Goal: Information Seeking & Learning: Check status

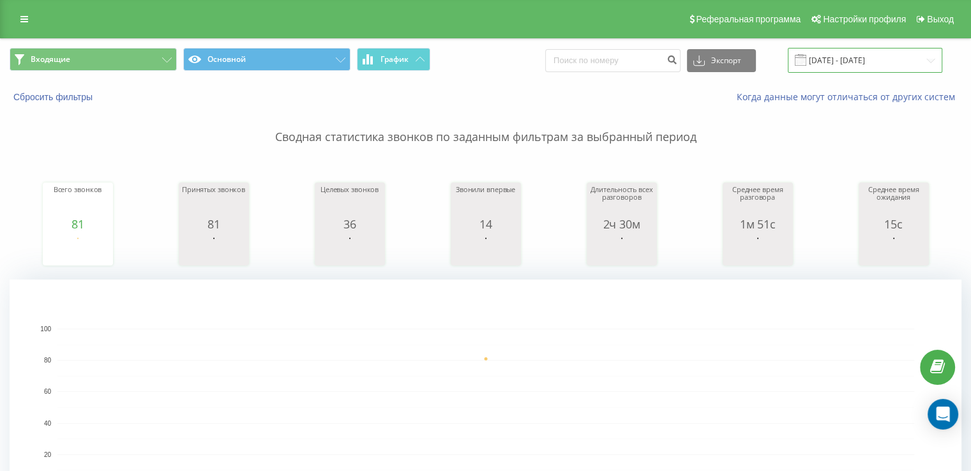
click at [859, 57] on input "[DATE] - [DATE]" at bounding box center [865, 60] width 155 height 25
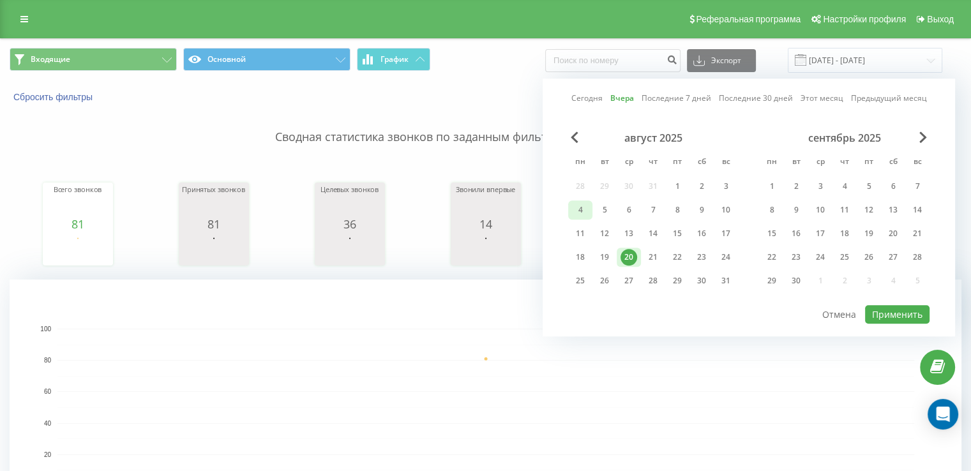
click at [572, 209] on div "4" at bounding box center [580, 210] width 17 height 17
click at [623, 253] on div "20" at bounding box center [629, 257] width 17 height 17
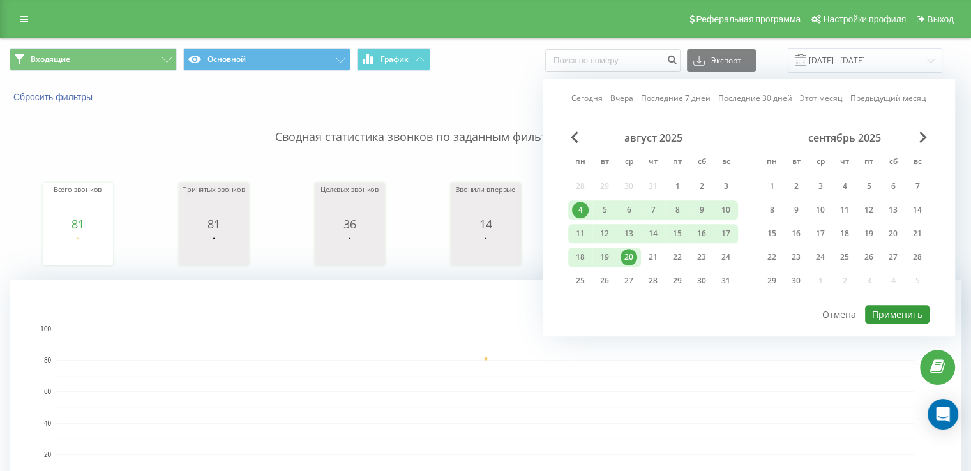
drag, startPoint x: 904, startPoint y: 306, endPoint x: 876, endPoint y: 284, distance: 35.5
click at [904, 305] on button "Применить" at bounding box center [897, 314] width 65 height 19
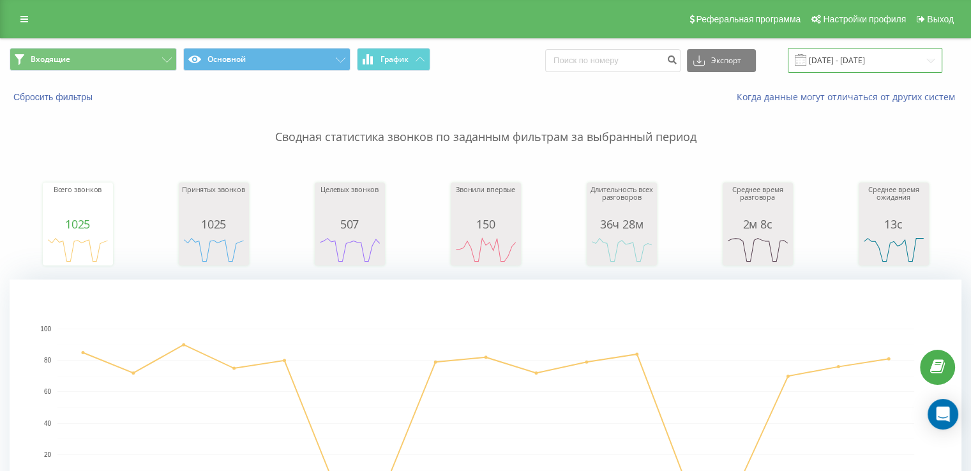
click at [878, 59] on input "[DATE] - [DATE]" at bounding box center [865, 60] width 155 height 25
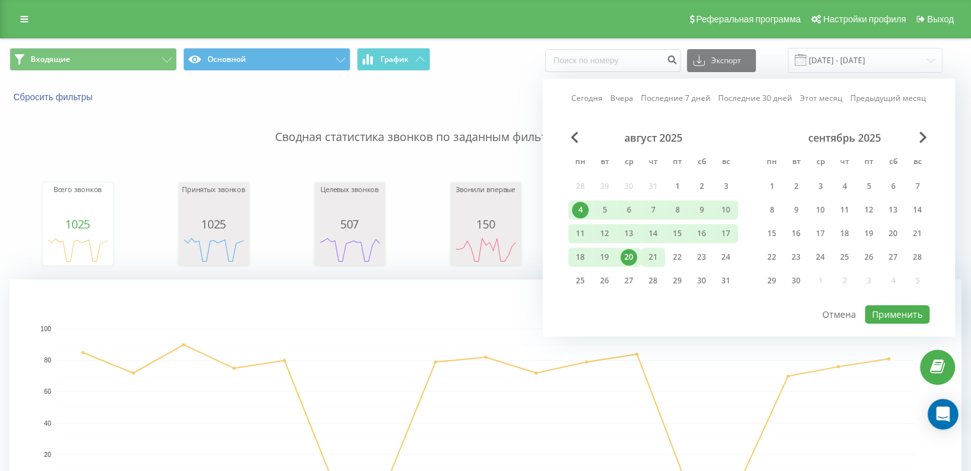
click at [645, 257] on div "21" at bounding box center [653, 257] width 17 height 17
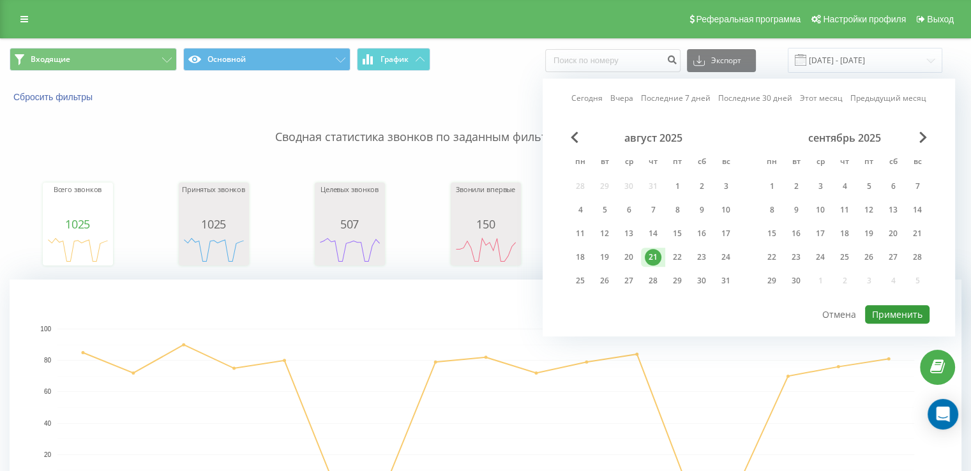
drag, startPoint x: 895, startPoint y: 307, endPoint x: 692, endPoint y: 233, distance: 216.0
click at [895, 306] on button "Применить" at bounding box center [897, 314] width 65 height 19
type input "[DATE] - [DATE]"
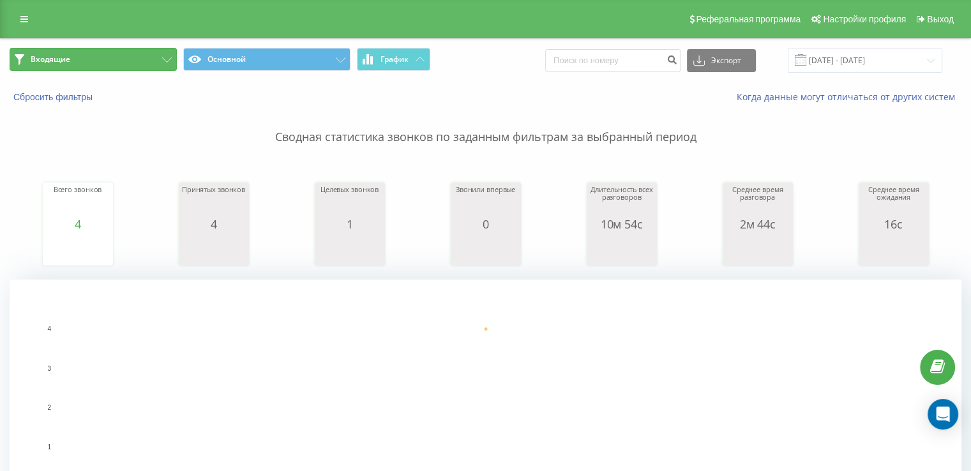
click at [58, 60] on span "Входящие" at bounding box center [51, 59] width 40 height 10
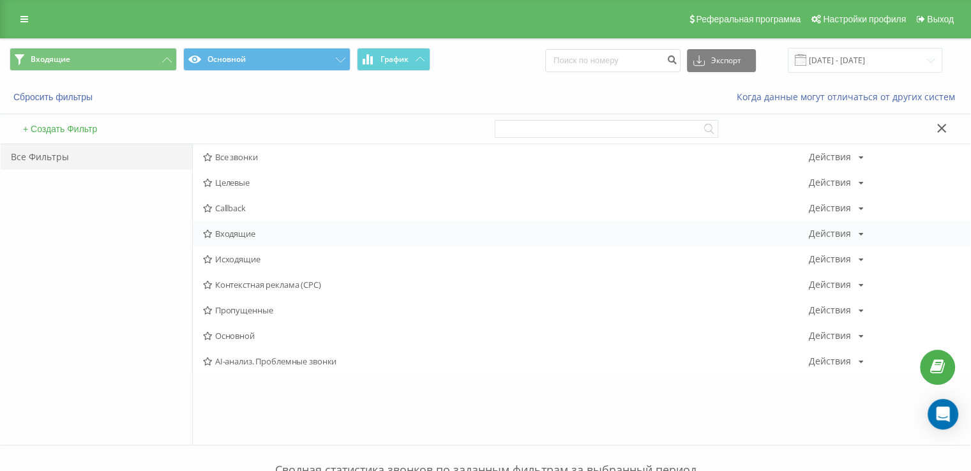
click at [227, 236] on span "Входящие" at bounding box center [506, 233] width 606 height 9
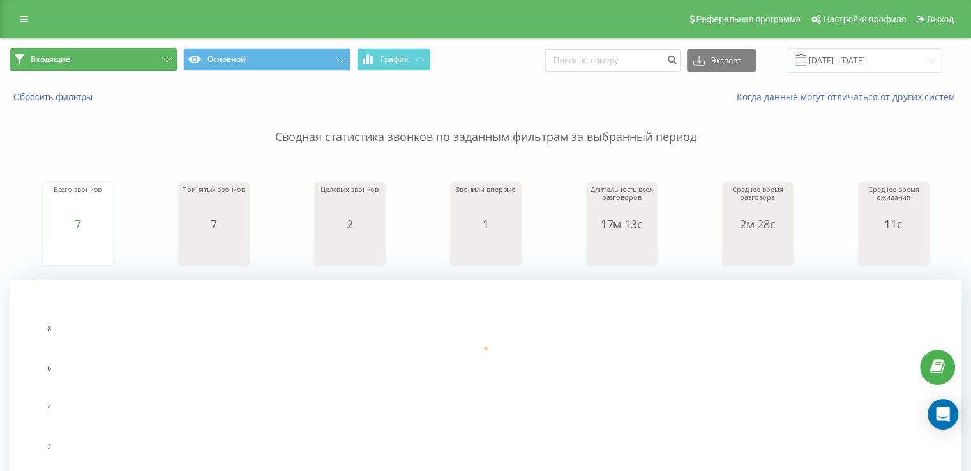
click at [84, 56] on button "Входящие" at bounding box center [93, 59] width 167 height 23
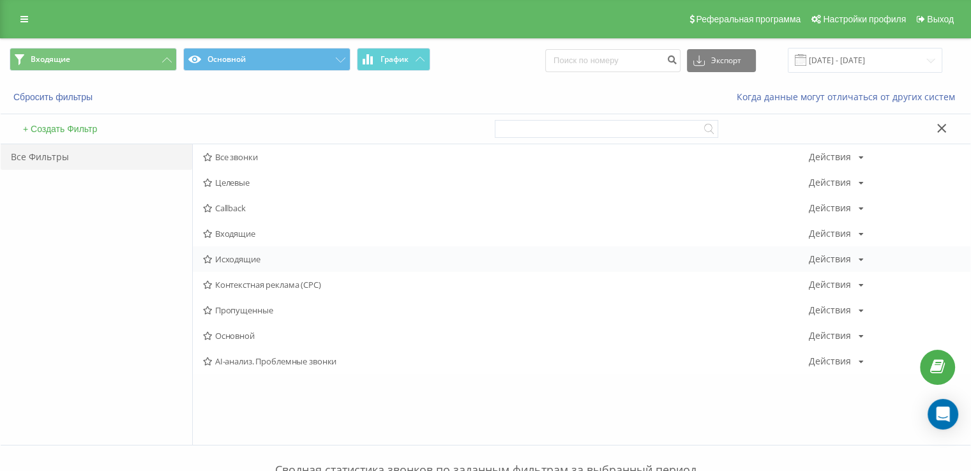
click at [229, 260] on span "Исходящие" at bounding box center [506, 259] width 606 height 9
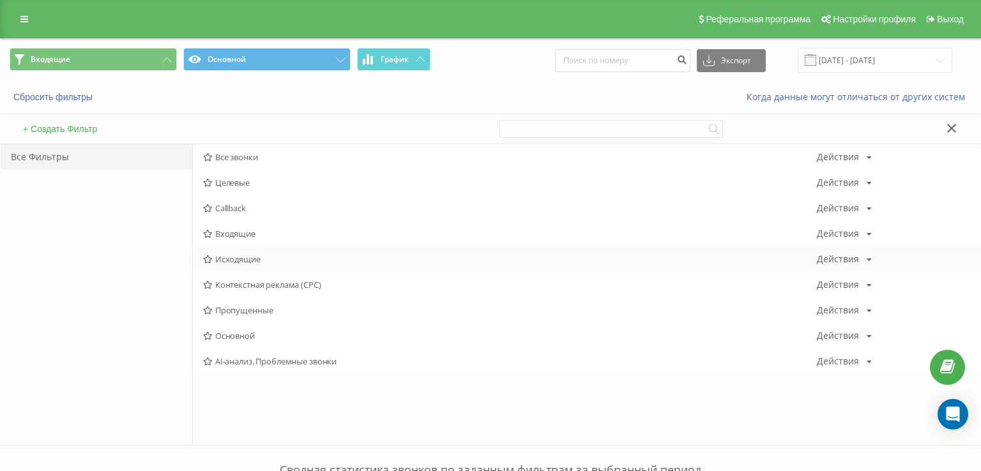
click at [0, 0] on div at bounding box center [0, 0] width 0 height 0
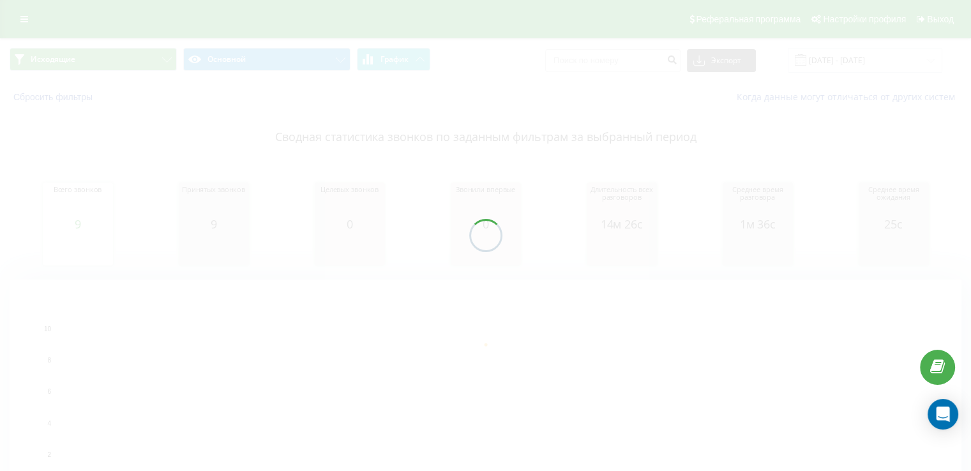
click at [95, 55] on div at bounding box center [485, 235] width 971 height 471
click at [106, 58] on div at bounding box center [485, 235] width 971 height 471
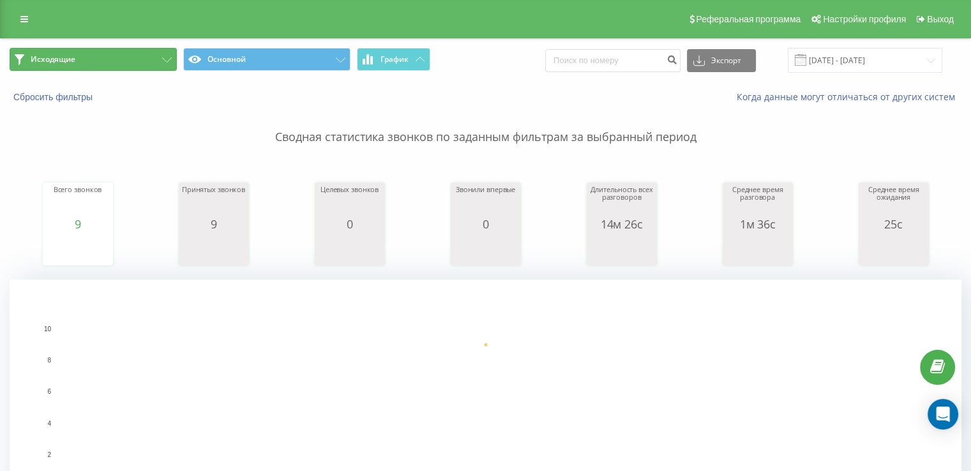
drag, startPoint x: 151, startPoint y: 53, endPoint x: 156, endPoint y: 90, distance: 37.4
click at [151, 55] on button "Исходящие" at bounding box center [93, 59] width 167 height 23
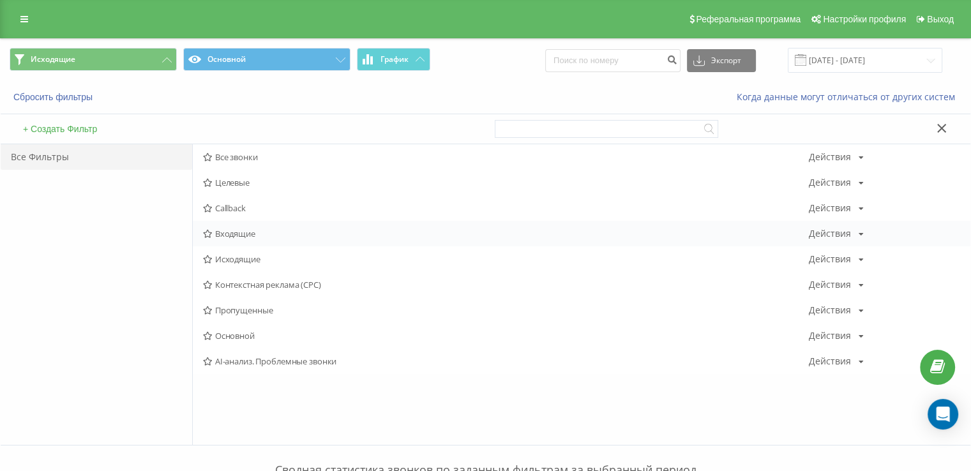
click at [238, 229] on span "Входящие" at bounding box center [506, 233] width 606 height 9
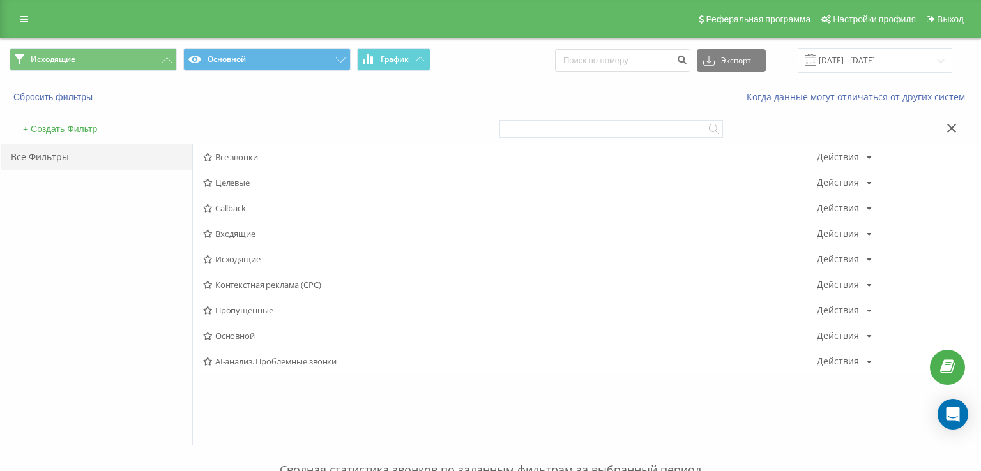
click at [0, 0] on div at bounding box center [0, 0] width 0 height 0
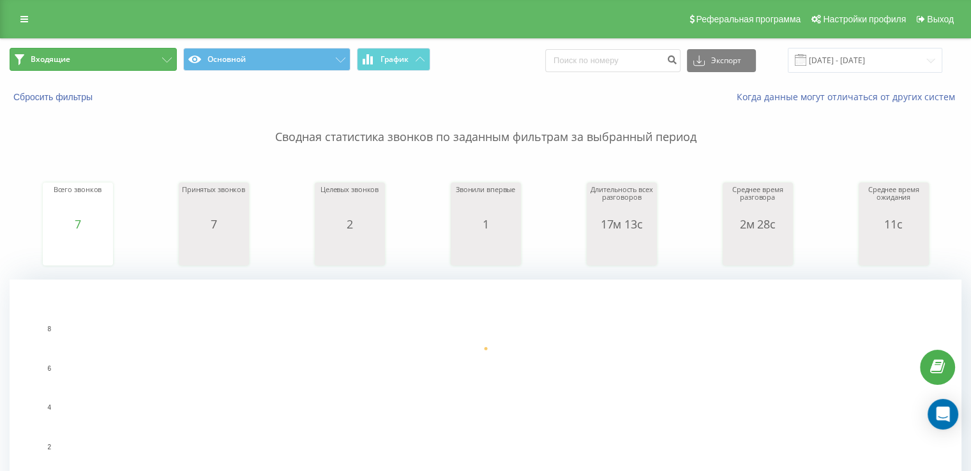
click at [61, 64] on span "Входящие" at bounding box center [51, 59] width 40 height 10
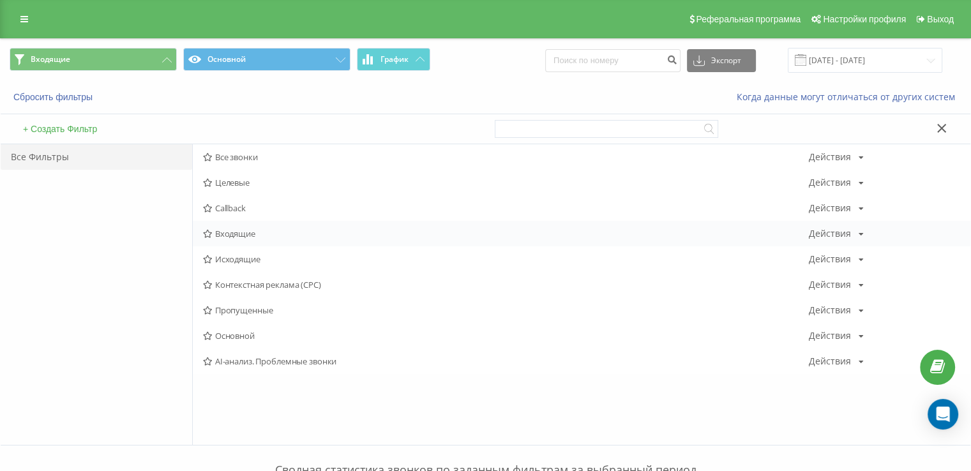
click at [258, 227] on div "Входящие Действия Редактировать Копировать Удалить По умолчанию Поделиться" at bounding box center [582, 234] width 778 height 26
click at [256, 231] on span "Входящие" at bounding box center [506, 233] width 606 height 9
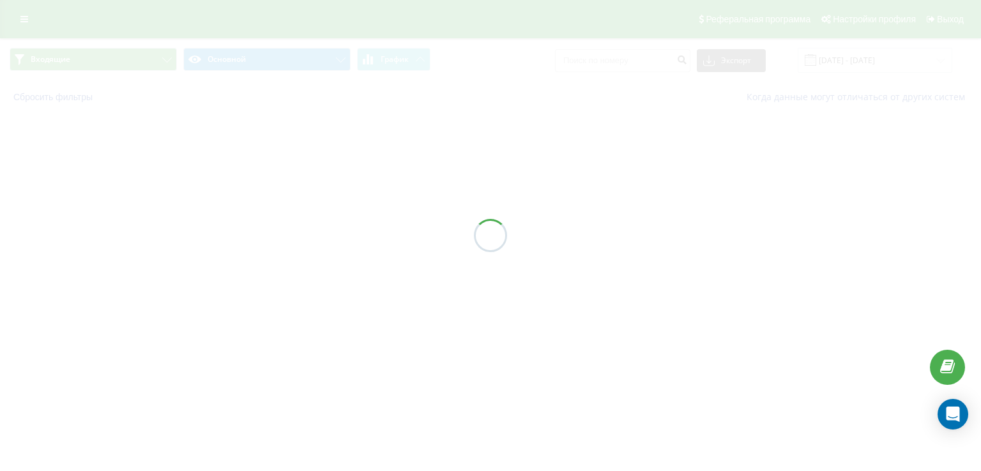
click at [255, 233] on div at bounding box center [490, 235] width 981 height 471
click at [255, 234] on div at bounding box center [490, 235] width 981 height 471
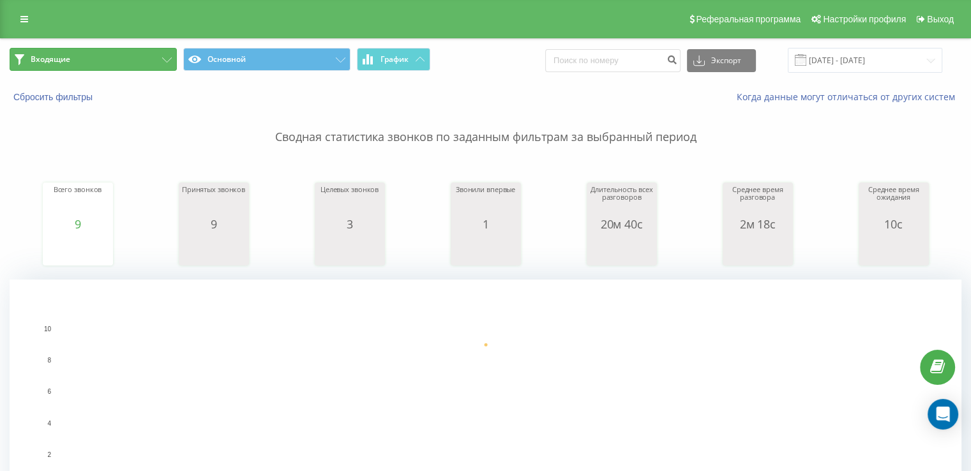
click at [120, 65] on button "Входящие" at bounding box center [93, 59] width 167 height 23
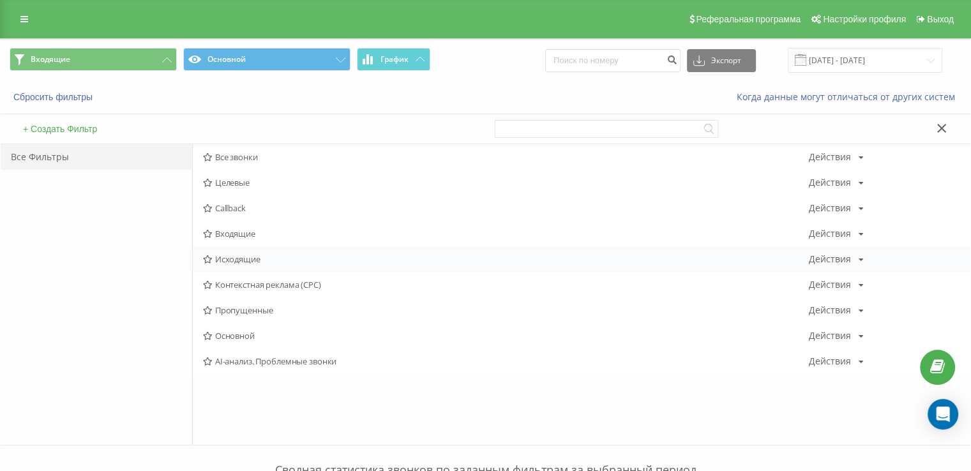
click at [265, 255] on span "Исходящие" at bounding box center [506, 259] width 606 height 9
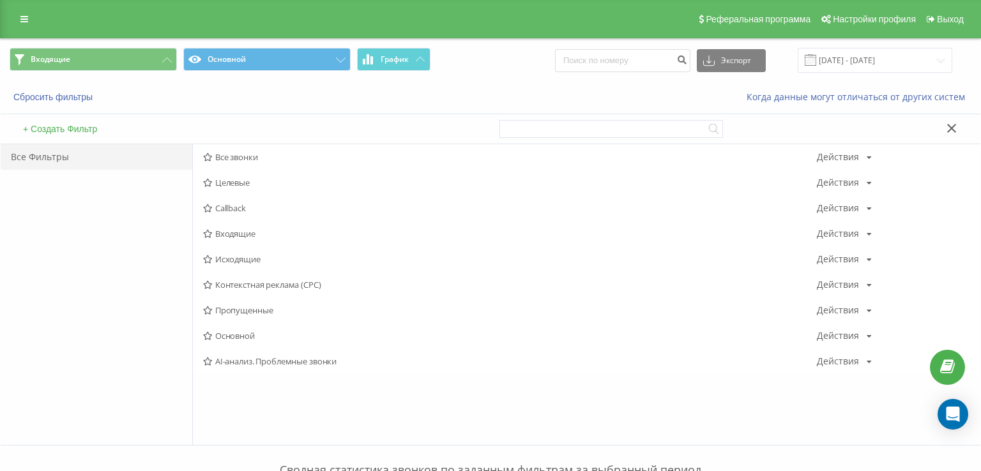
click at [0, 0] on div at bounding box center [0, 0] width 0 height 0
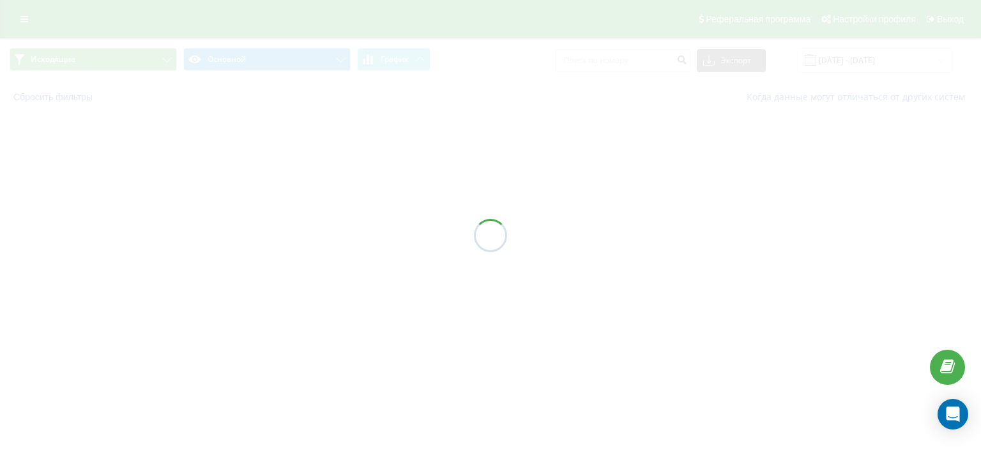
click at [263, 259] on div at bounding box center [490, 235] width 981 height 471
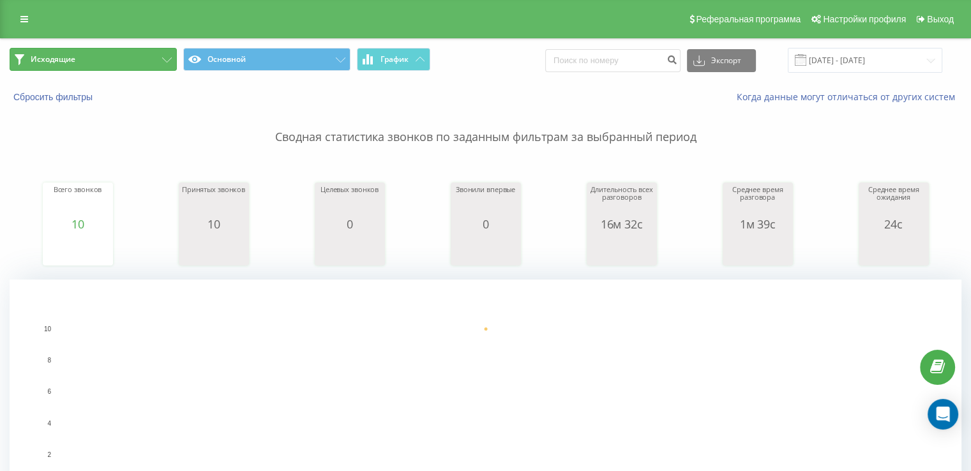
drag, startPoint x: 74, startPoint y: 63, endPoint x: 112, endPoint y: 107, distance: 58.9
click at [75, 62] on span "Исходящие" at bounding box center [53, 59] width 45 height 10
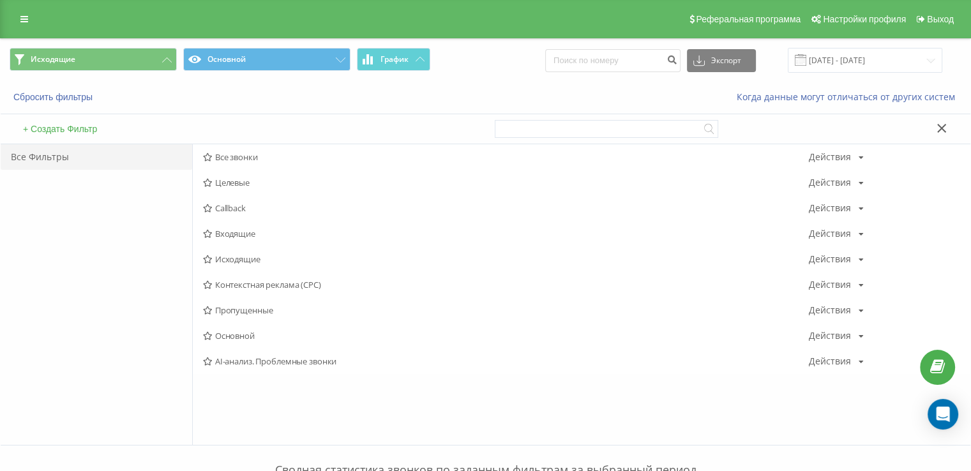
click at [239, 235] on span "Входящие" at bounding box center [506, 233] width 606 height 9
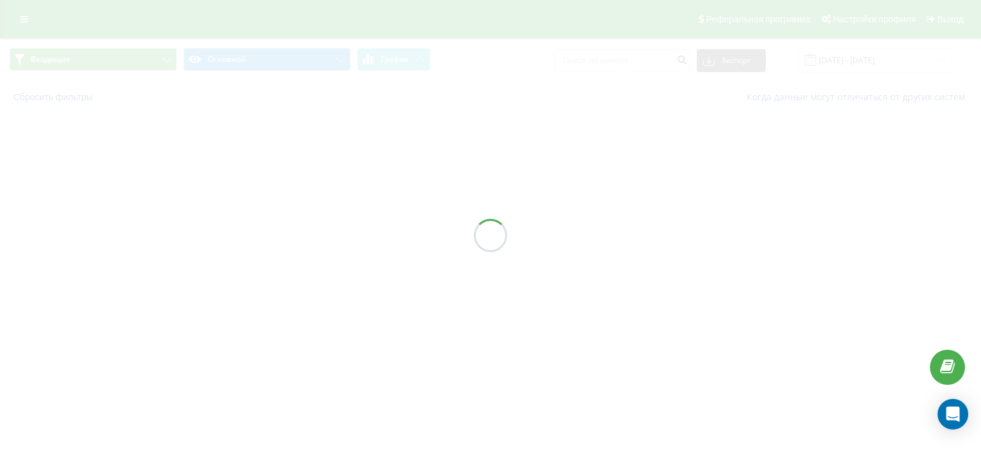
click at [239, 235] on div at bounding box center [490, 235] width 981 height 471
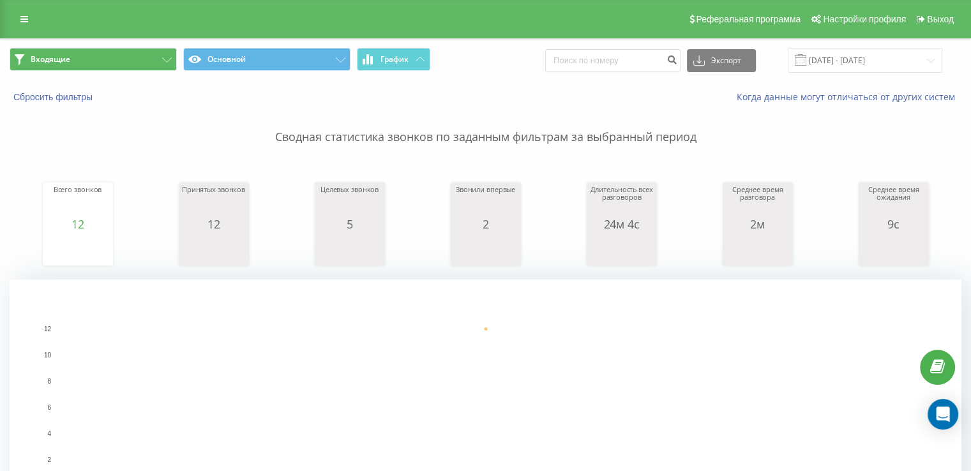
click at [123, 44] on div "Входящие Основной График Экспорт .csv .xls .xlsx [DATE] - [DATE]" at bounding box center [486, 60] width 970 height 43
click at [126, 57] on button "Входящие" at bounding box center [93, 59] width 167 height 23
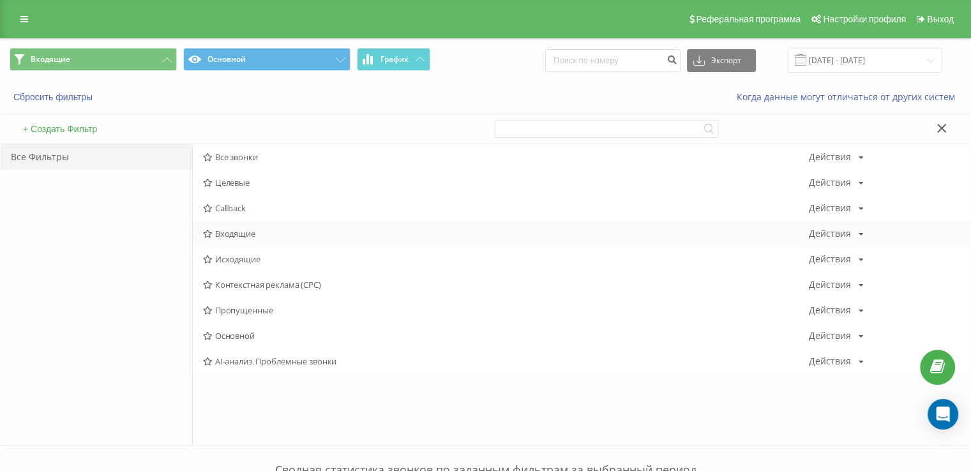
click at [242, 232] on span "Входящие" at bounding box center [506, 233] width 606 height 9
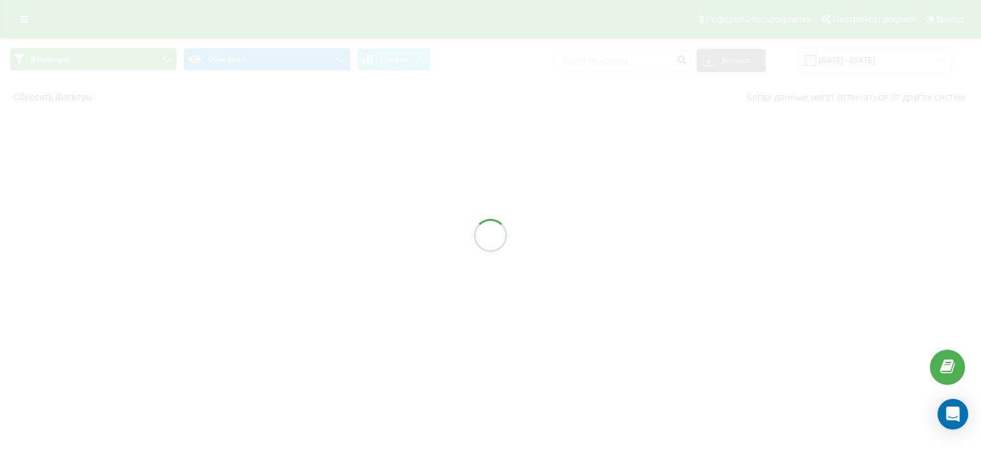
click at [242, 232] on div at bounding box center [490, 235] width 981 height 471
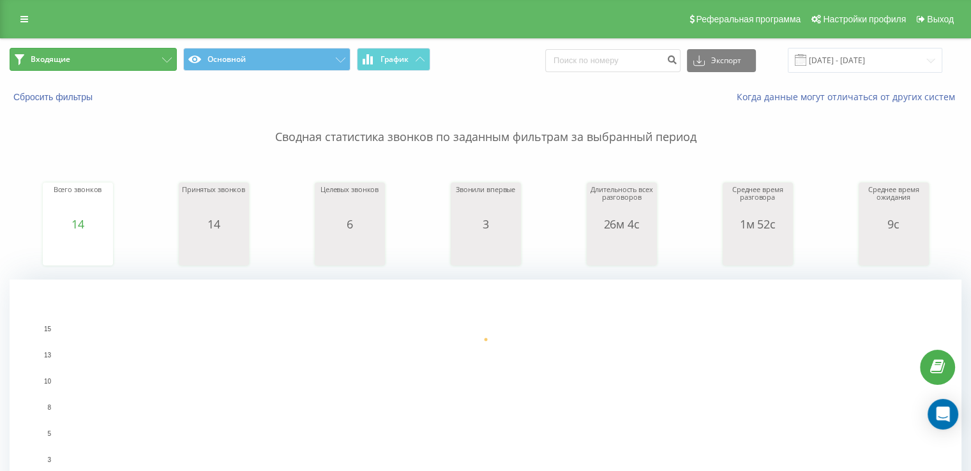
click at [137, 57] on button "Входящие" at bounding box center [93, 59] width 167 height 23
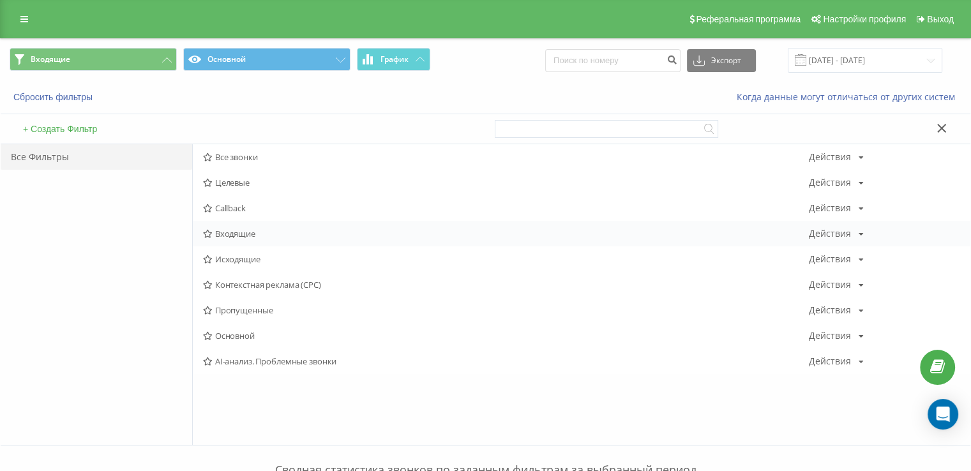
click at [243, 237] on span "Входящие" at bounding box center [506, 233] width 606 height 9
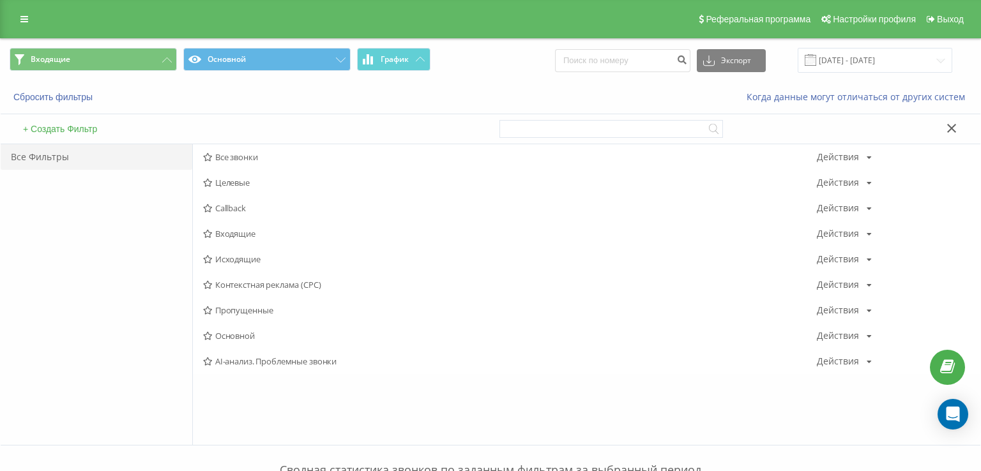
click at [0, 0] on div at bounding box center [0, 0] width 0 height 0
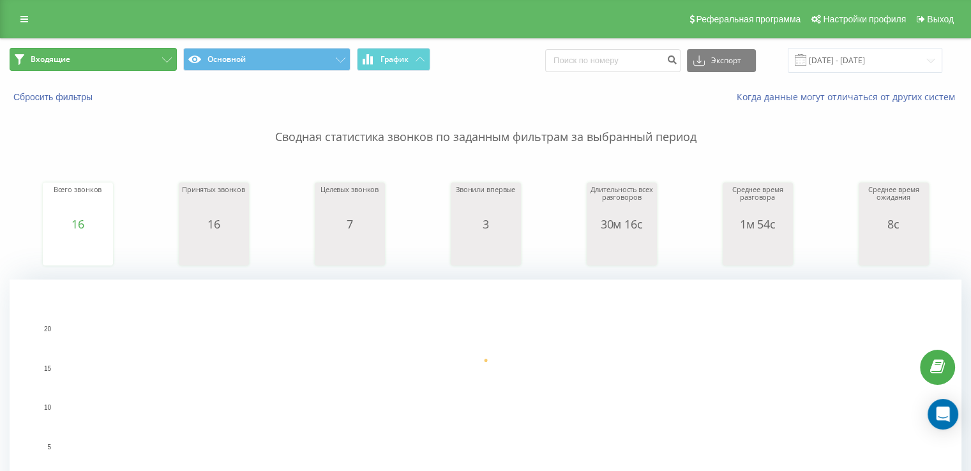
drag, startPoint x: 118, startPoint y: 59, endPoint x: 139, endPoint y: 94, distance: 40.1
click at [118, 59] on button "Входящие" at bounding box center [93, 59] width 167 height 23
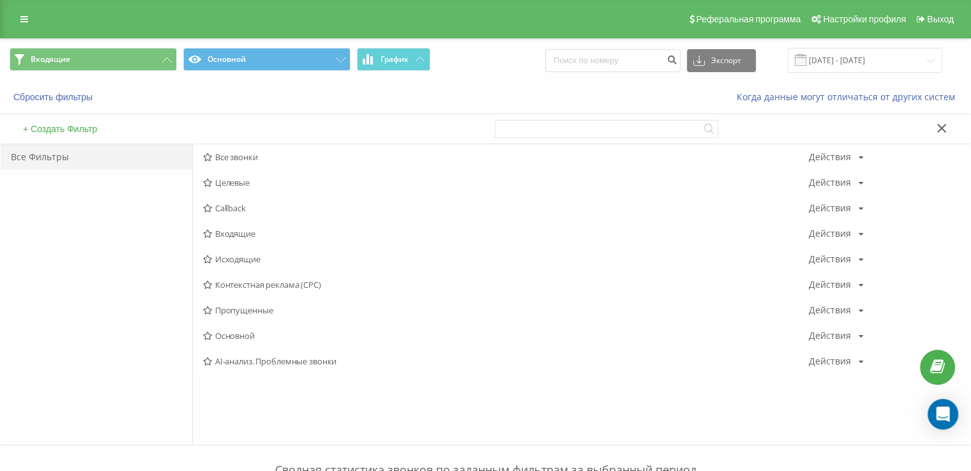
click at [256, 261] on span "Исходящие" at bounding box center [506, 259] width 606 height 9
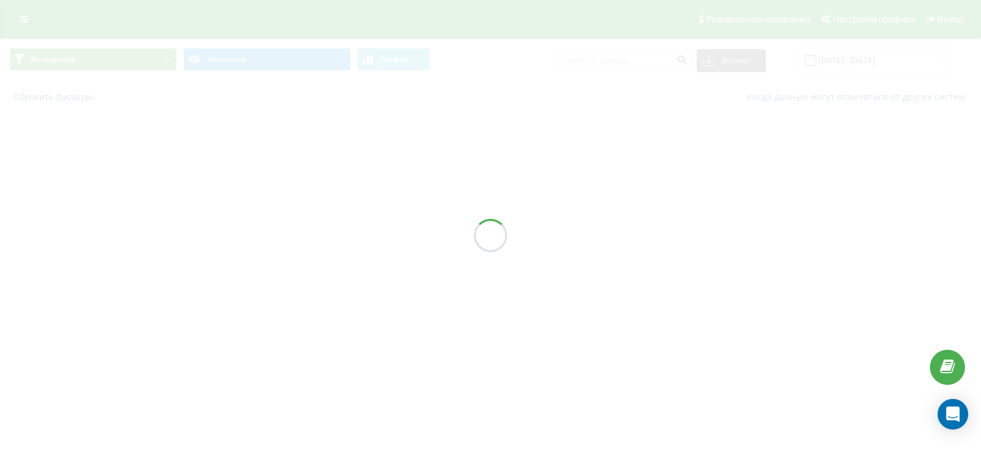
click at [256, 259] on div at bounding box center [490, 235] width 981 height 471
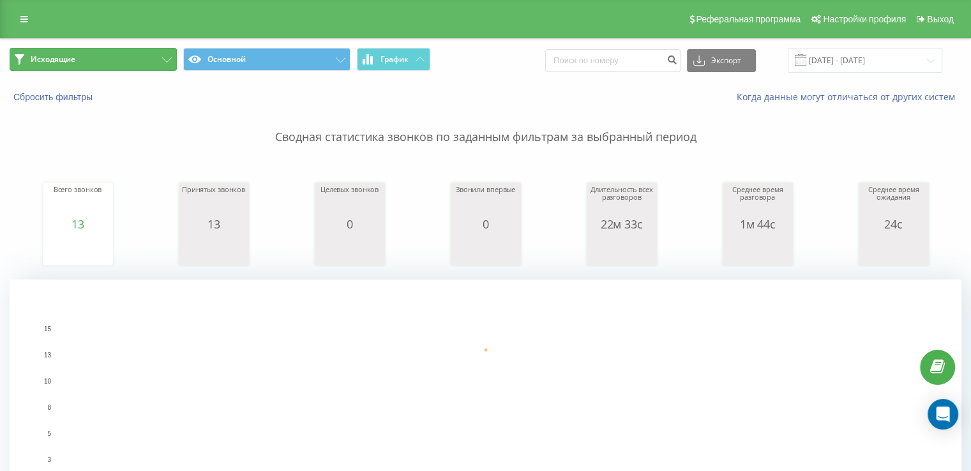
drag, startPoint x: 79, startPoint y: 53, endPoint x: 77, endPoint y: 59, distance: 6.9
click at [77, 53] on button "Исходящие" at bounding box center [93, 59] width 167 height 23
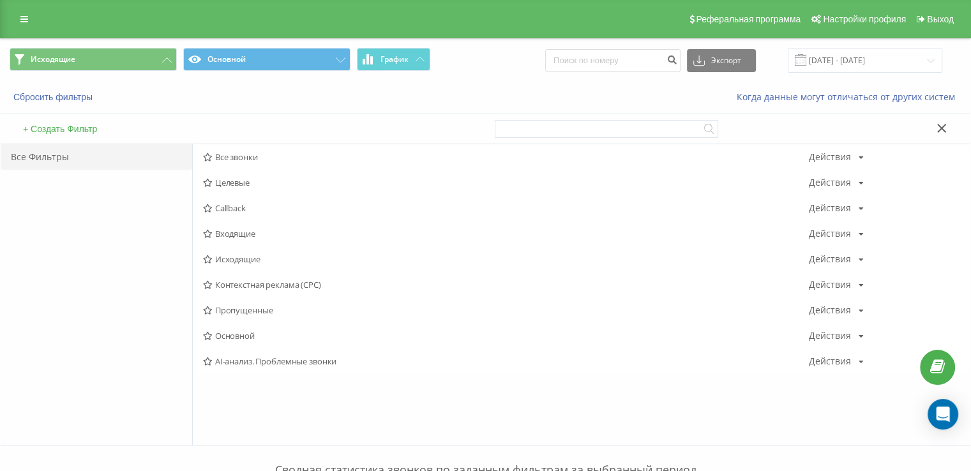
click at [254, 233] on span "Входящие" at bounding box center [506, 233] width 606 height 9
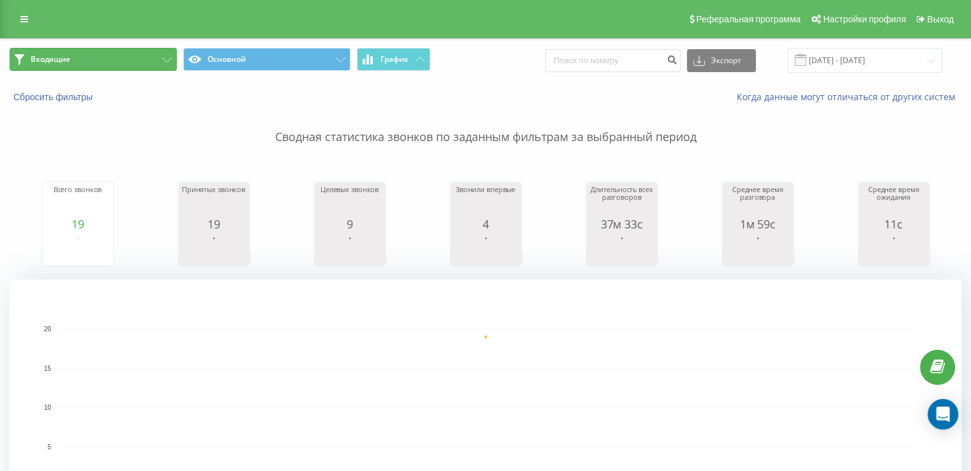
click at [116, 63] on button "Входящие" at bounding box center [93, 59] width 167 height 23
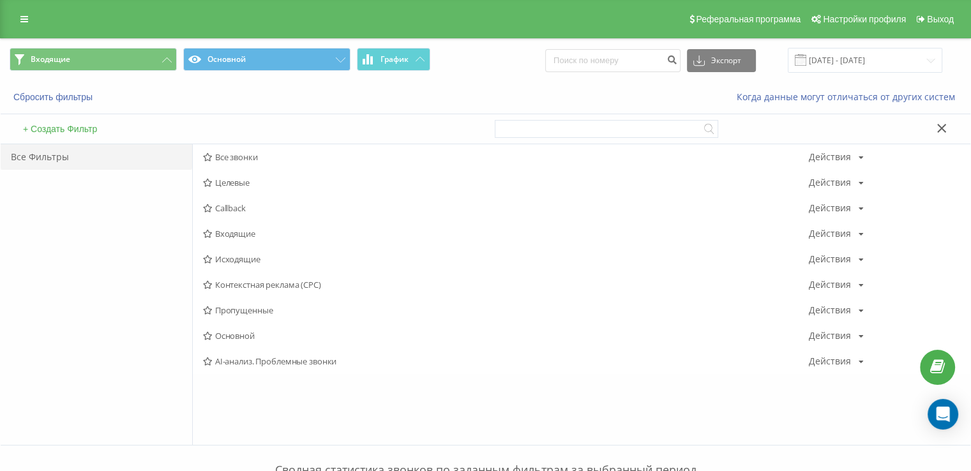
click at [260, 260] on span "Исходящие" at bounding box center [506, 259] width 606 height 9
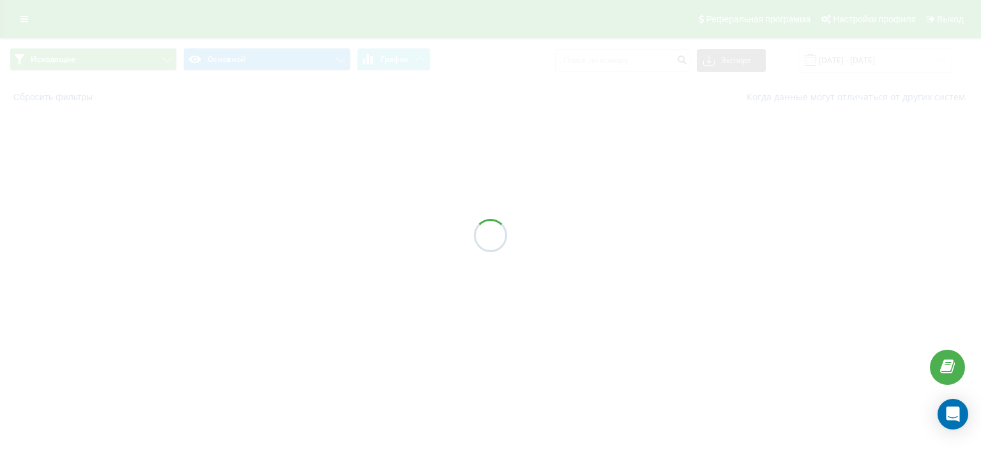
click at [257, 259] on div at bounding box center [490, 235] width 981 height 471
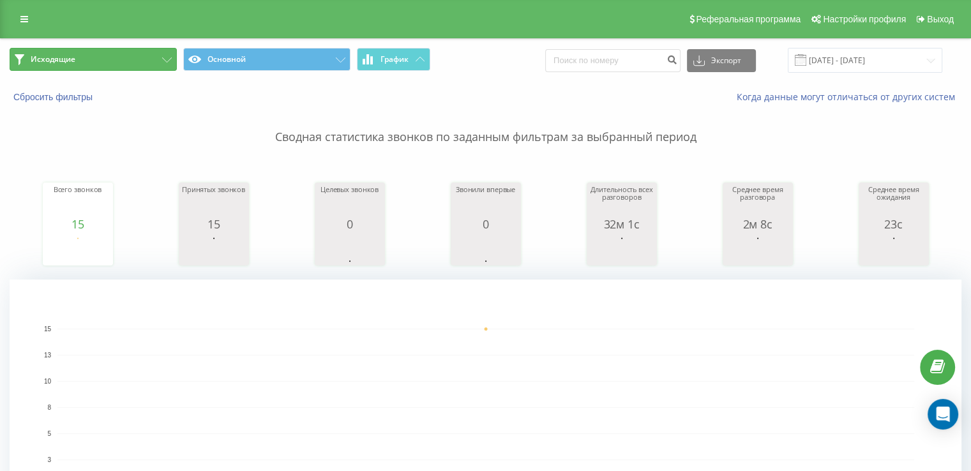
click at [50, 61] on span "Исходящие" at bounding box center [53, 59] width 45 height 10
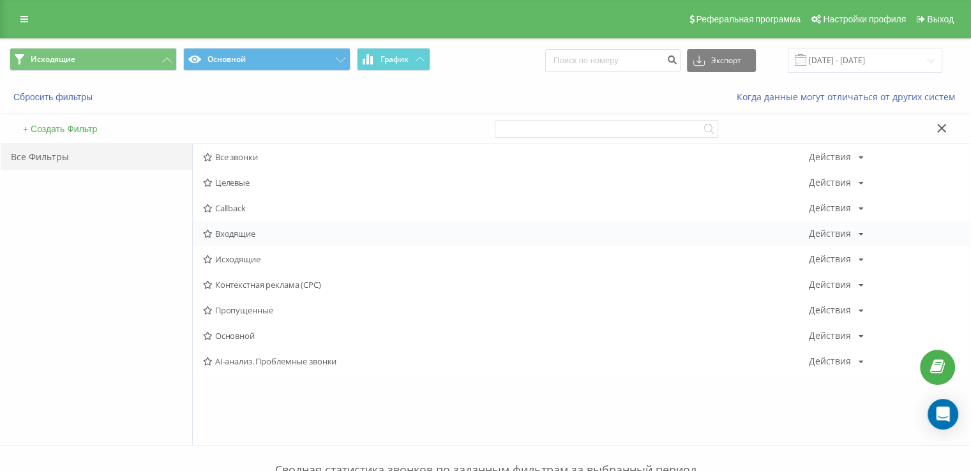
click at [254, 241] on div "Входящие Действия Редактировать Копировать Удалить По умолчанию Поделиться" at bounding box center [582, 234] width 778 height 26
click at [255, 235] on div "Входящие Действия Редактировать Копировать Удалить По умолчанию Поделиться" at bounding box center [582, 234] width 778 height 26
click at [257, 232] on span "Входящие" at bounding box center [506, 233] width 606 height 9
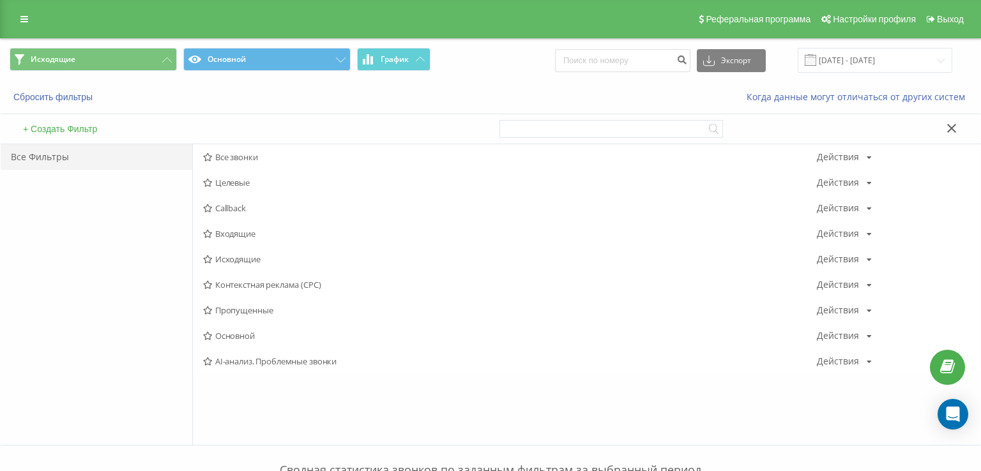
click at [0, 0] on div at bounding box center [0, 0] width 0 height 0
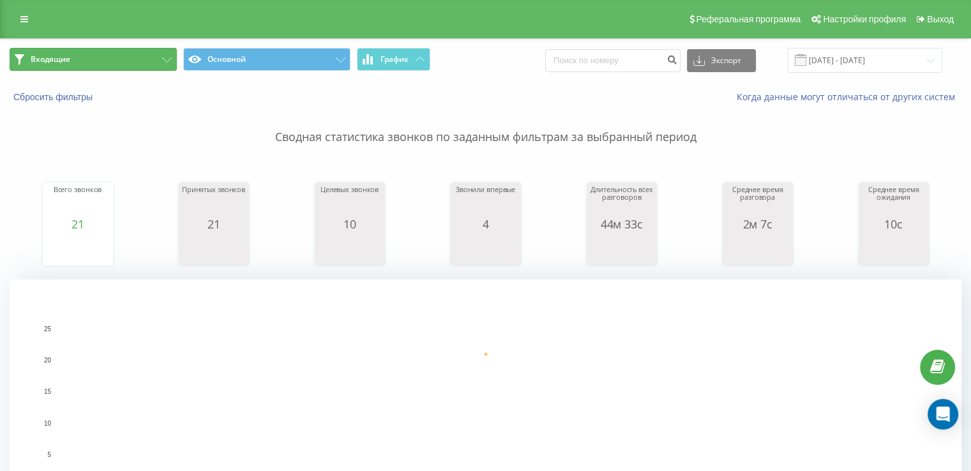
drag, startPoint x: 123, startPoint y: 66, endPoint x: 123, endPoint y: 51, distance: 15.3
click at [123, 59] on button "Входящие" at bounding box center [93, 59] width 167 height 23
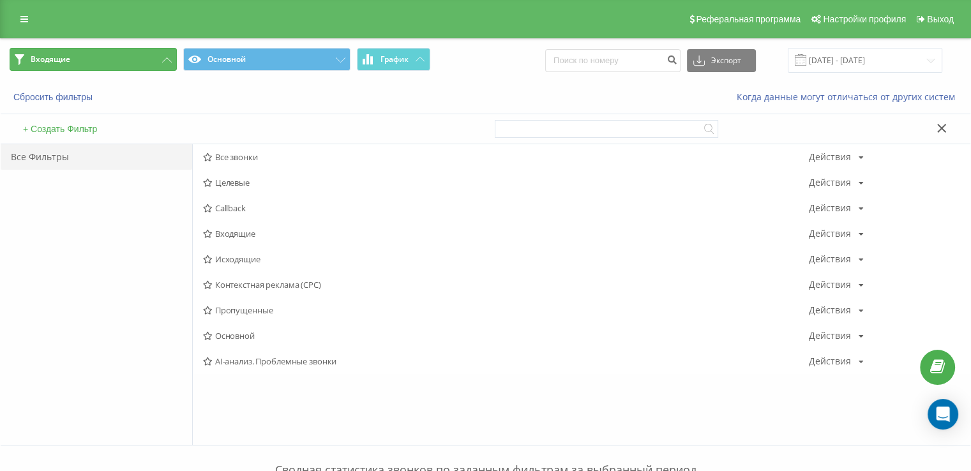
click at [123, 50] on button "Входящие" at bounding box center [93, 59] width 167 height 23
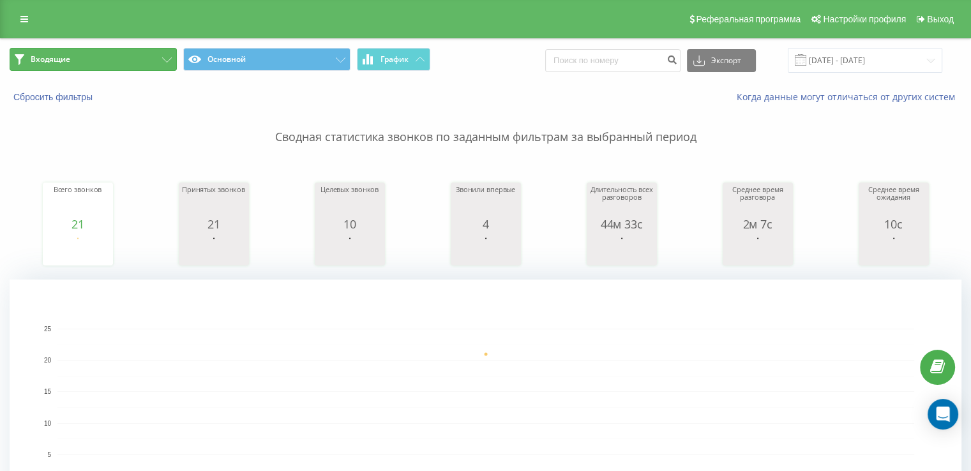
click at [118, 66] on button "Входящие" at bounding box center [93, 59] width 167 height 23
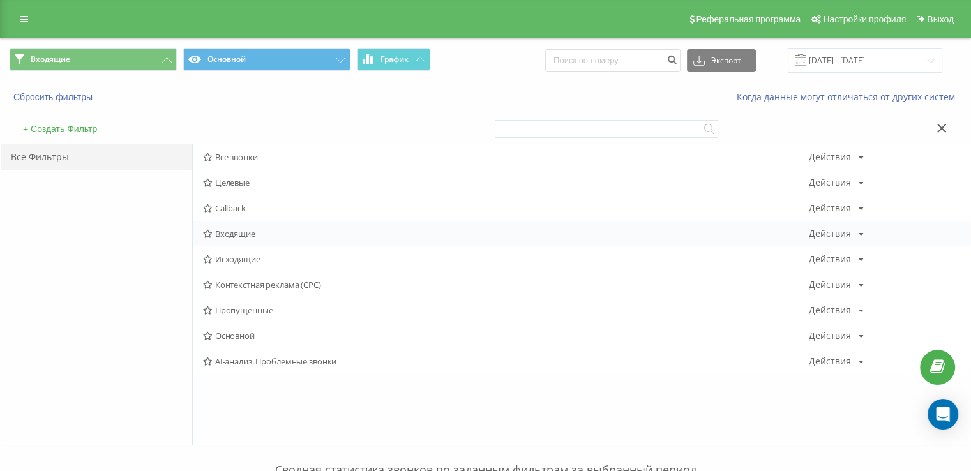
click at [253, 231] on span "Входящие" at bounding box center [506, 233] width 606 height 9
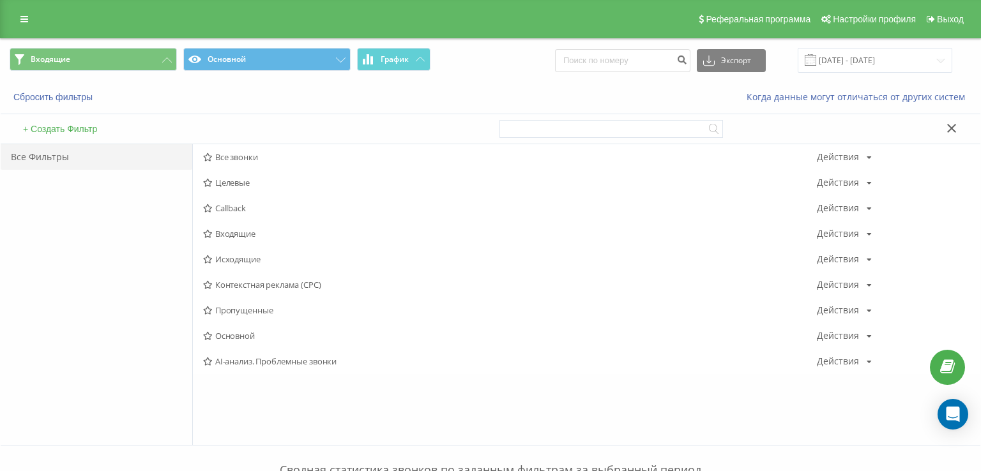
click at [0, 0] on div at bounding box center [0, 0] width 0 height 0
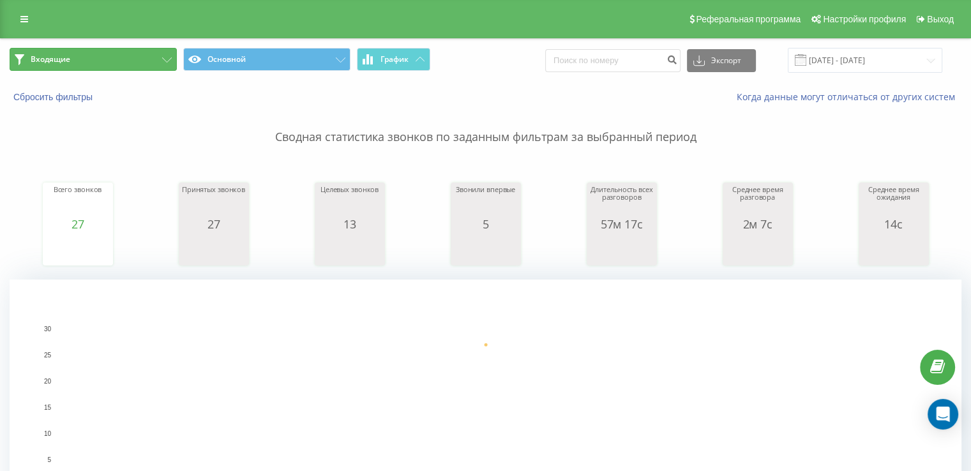
drag, startPoint x: 78, startPoint y: 65, endPoint x: 130, endPoint y: 106, distance: 66.8
click at [78, 65] on button "Входящие" at bounding box center [93, 59] width 167 height 23
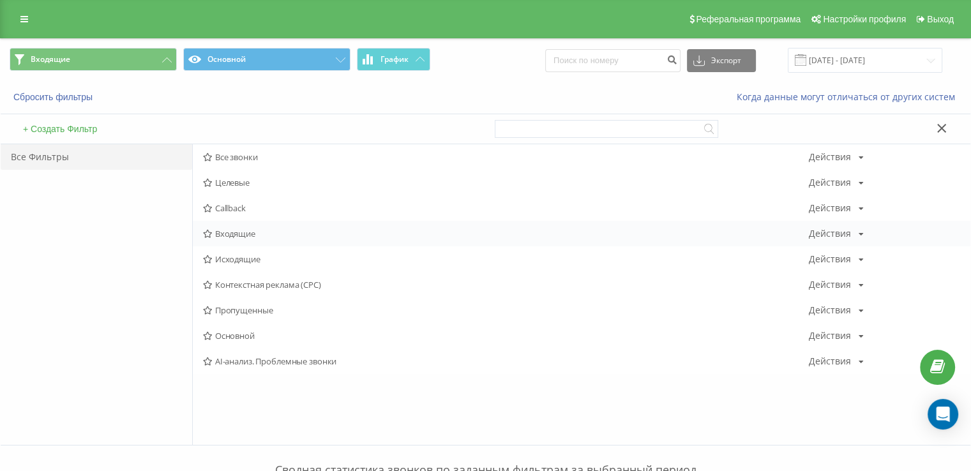
click at [291, 236] on span "Входящие" at bounding box center [506, 233] width 606 height 9
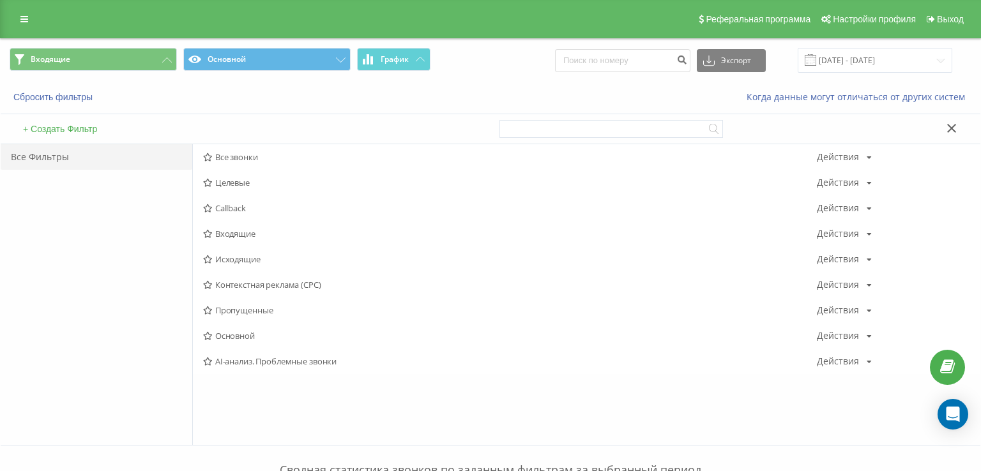
click at [0, 0] on div at bounding box center [0, 0] width 0 height 0
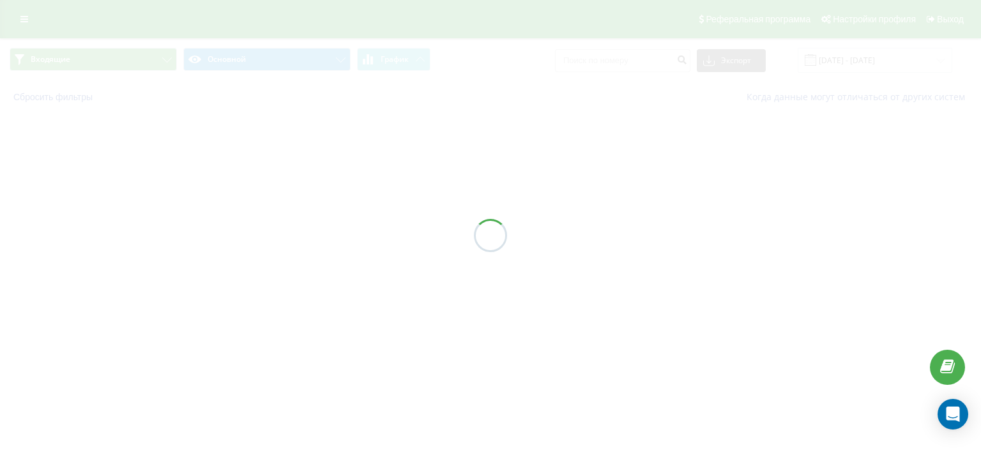
click at [290, 237] on div at bounding box center [490, 235] width 981 height 471
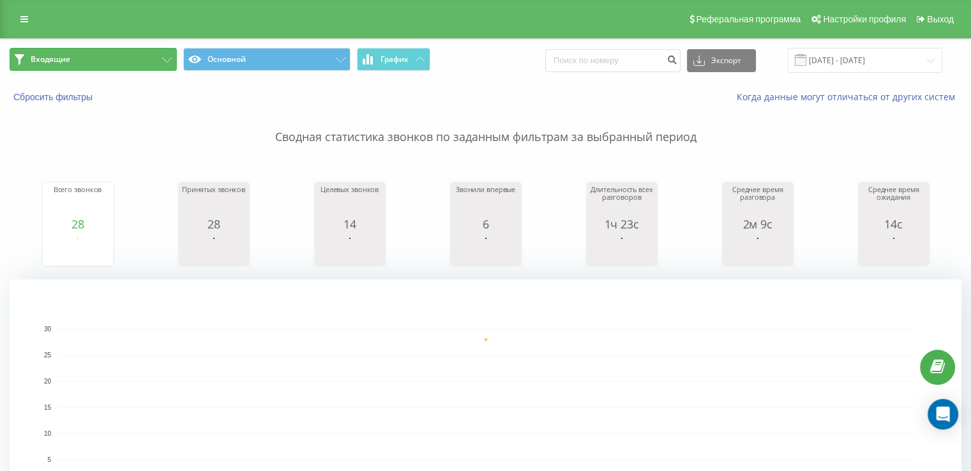
click at [95, 60] on button "Входящие" at bounding box center [93, 59] width 167 height 23
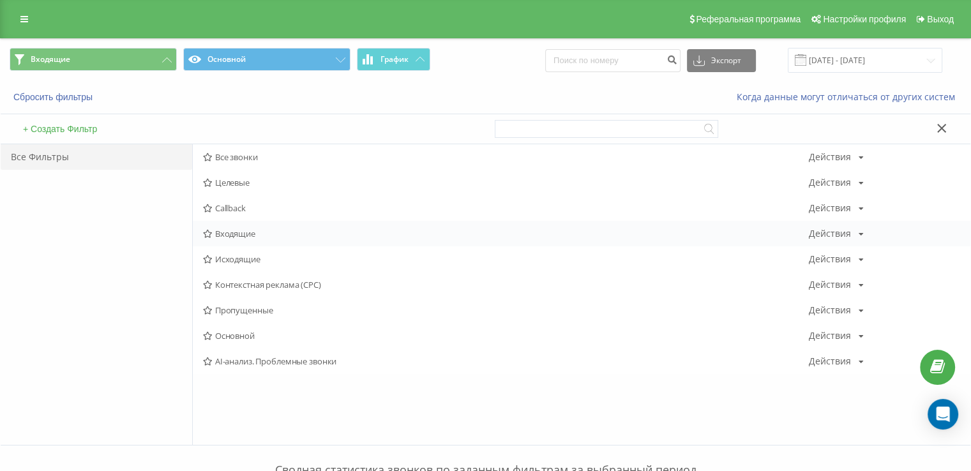
click at [305, 241] on div "Входящие Действия Редактировать Копировать Удалить По умолчанию Поделиться" at bounding box center [582, 234] width 778 height 26
click at [303, 237] on span "Входящие" at bounding box center [506, 233] width 606 height 9
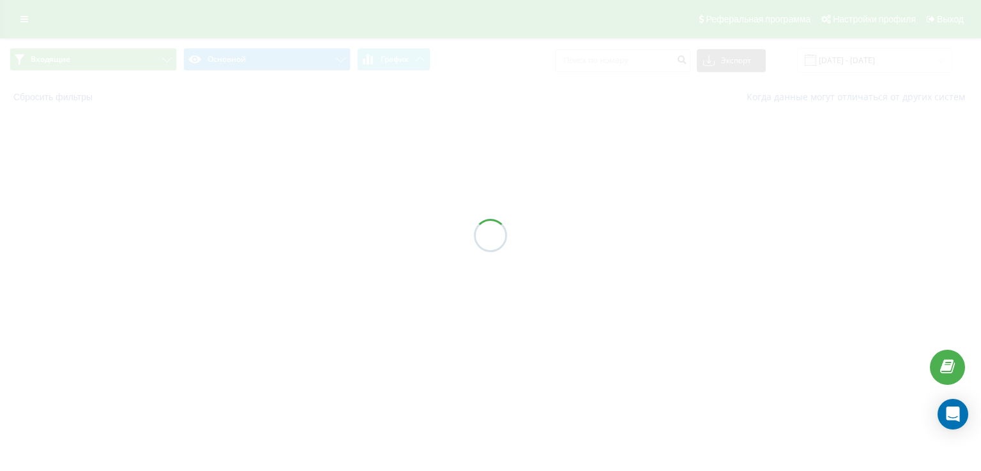
click at [303, 237] on div at bounding box center [490, 235] width 981 height 471
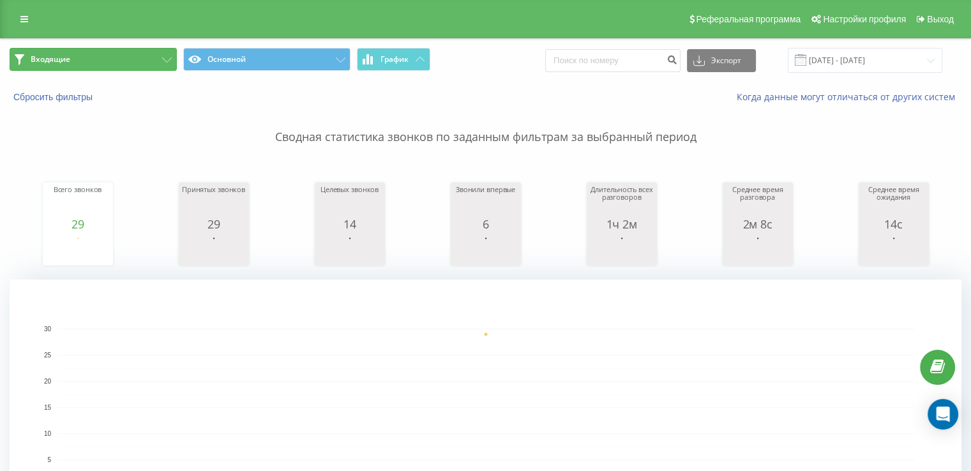
click at [93, 49] on button "Входящие" at bounding box center [93, 59] width 167 height 23
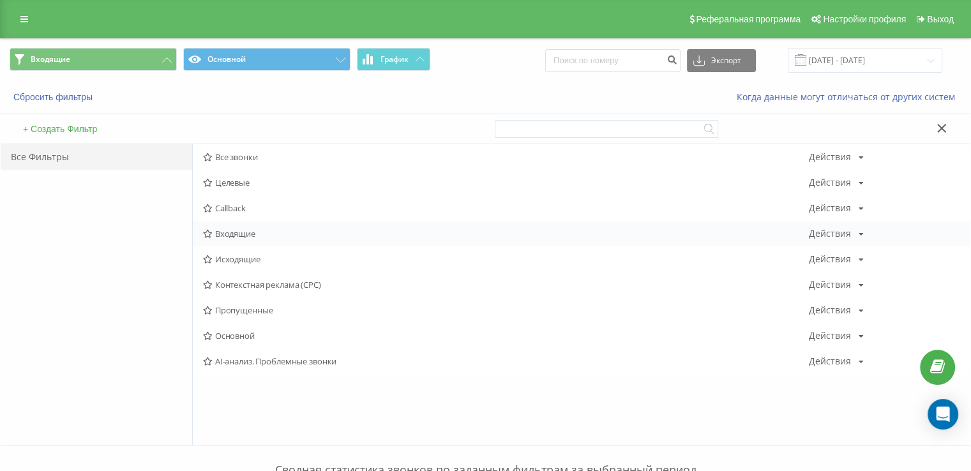
click at [242, 229] on span "Входящие" at bounding box center [506, 233] width 606 height 9
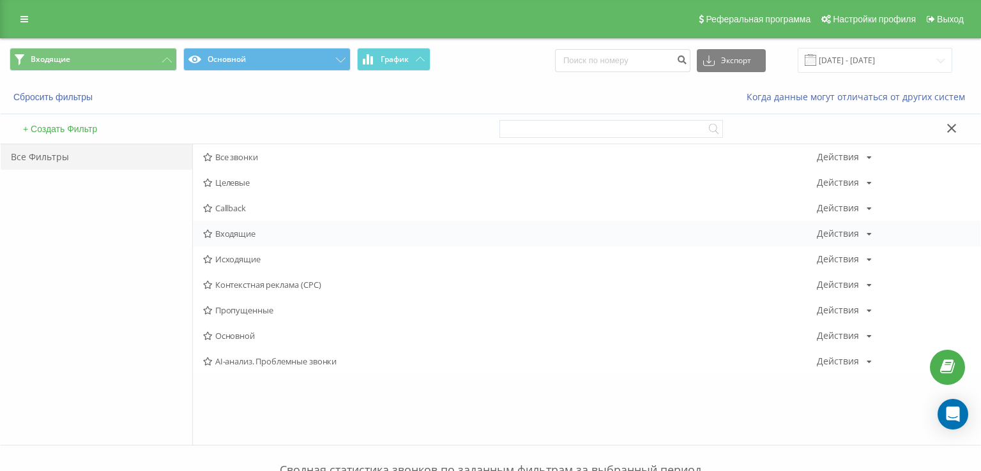
click at [0, 0] on div at bounding box center [0, 0] width 0 height 0
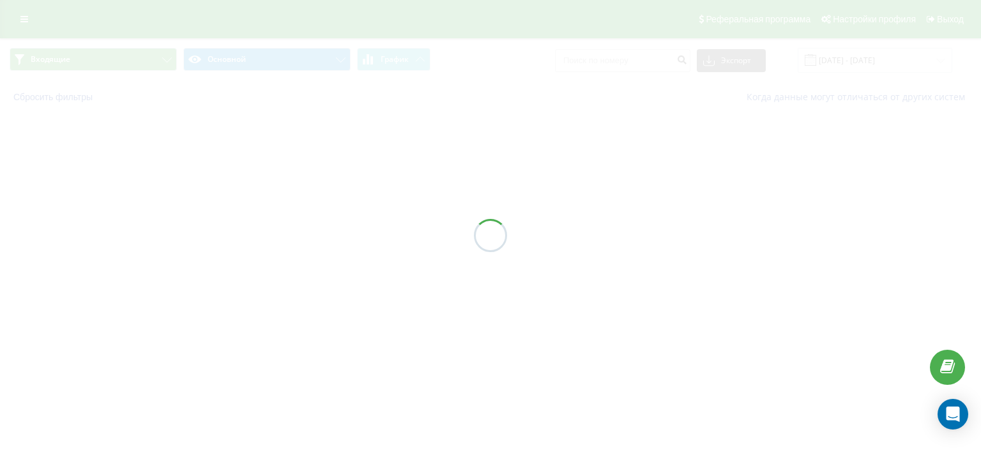
click at [242, 228] on div at bounding box center [490, 235] width 981 height 471
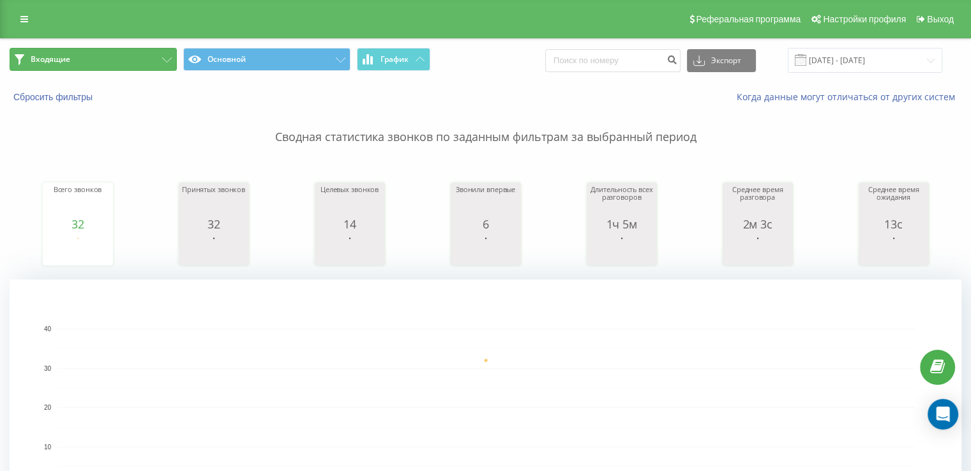
click at [100, 61] on button "Входящие" at bounding box center [93, 59] width 167 height 23
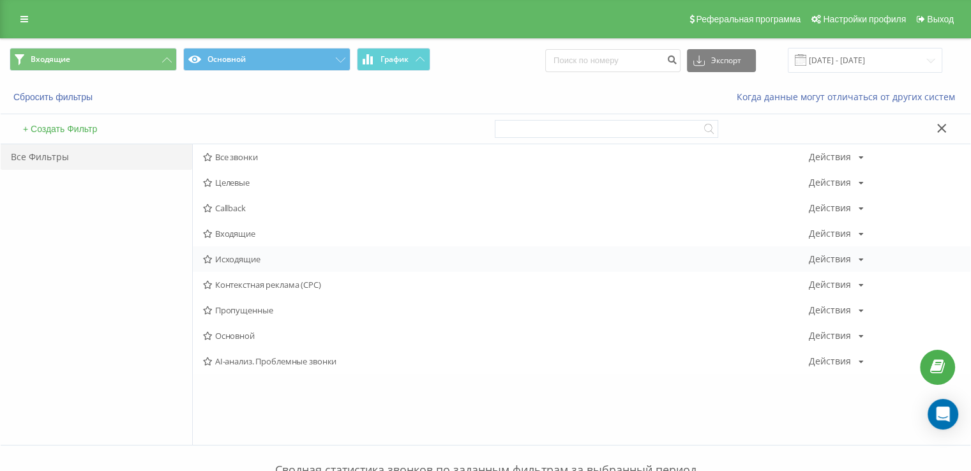
click at [245, 252] on div "Исходящие Действия Редактировать Копировать Удалить По умолчанию Поделиться" at bounding box center [582, 260] width 778 height 26
click at [245, 263] on span "Исходящие" at bounding box center [506, 259] width 606 height 9
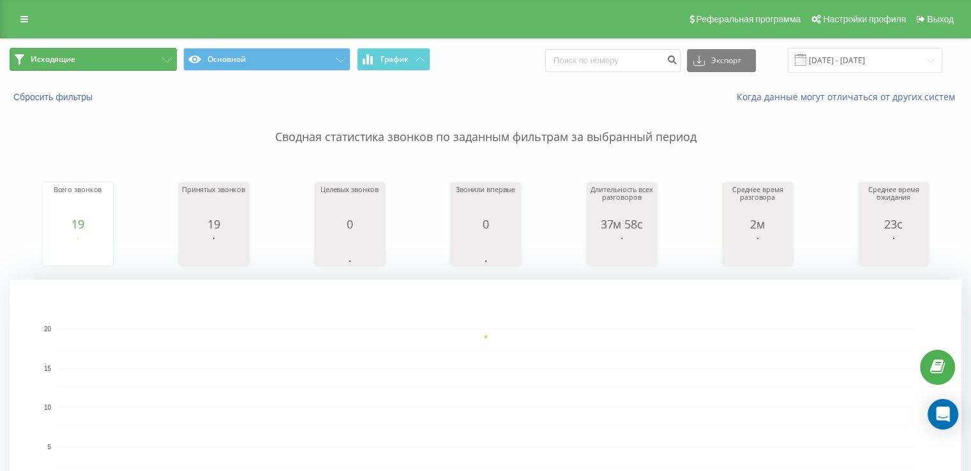
click at [152, 57] on button "Исходящие" at bounding box center [93, 59] width 167 height 23
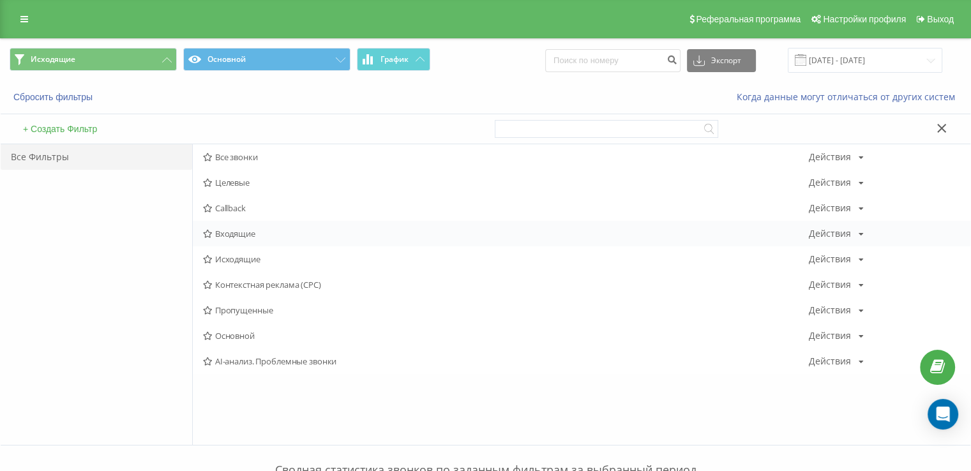
click at [244, 236] on span "Входящие" at bounding box center [506, 233] width 606 height 9
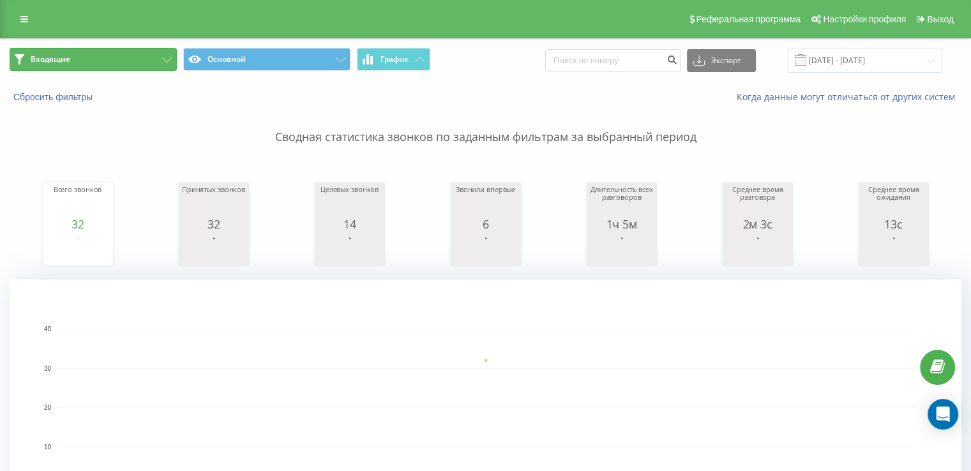
click at [95, 59] on button "Входящие" at bounding box center [93, 59] width 167 height 23
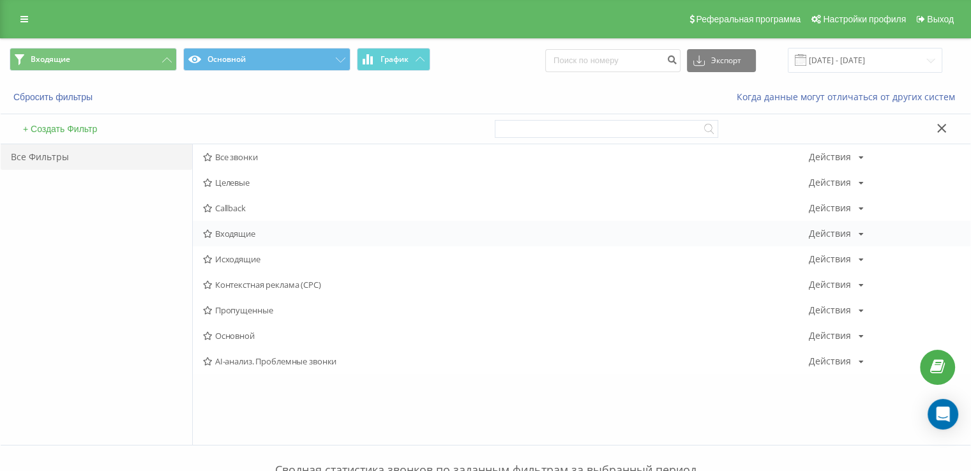
click at [238, 241] on div "Входящие Действия Редактировать Копировать Удалить По умолчанию Поделиться" at bounding box center [582, 234] width 778 height 26
click at [238, 238] on div "Входящие Действия Редактировать Копировать Удалить По умолчанию Поделиться" at bounding box center [582, 234] width 778 height 26
click at [238, 233] on span "Входящие" at bounding box center [506, 233] width 606 height 9
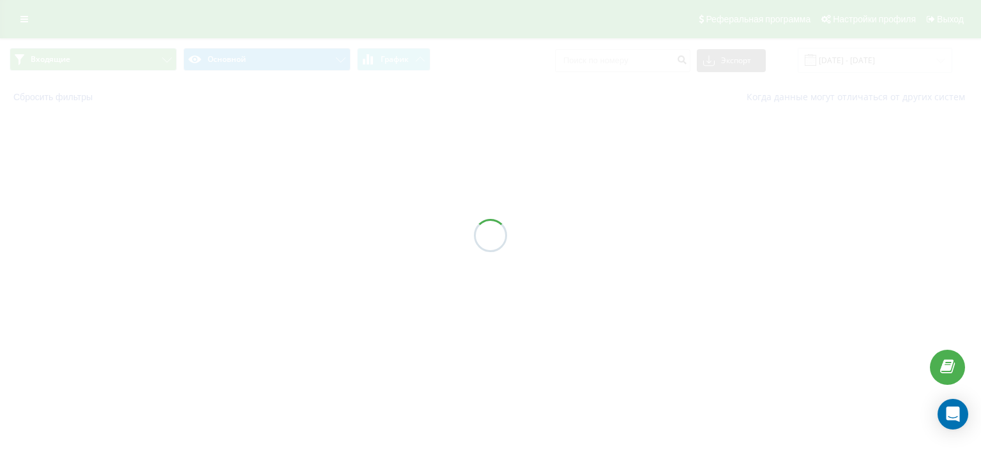
click at [238, 231] on div at bounding box center [490, 235] width 981 height 471
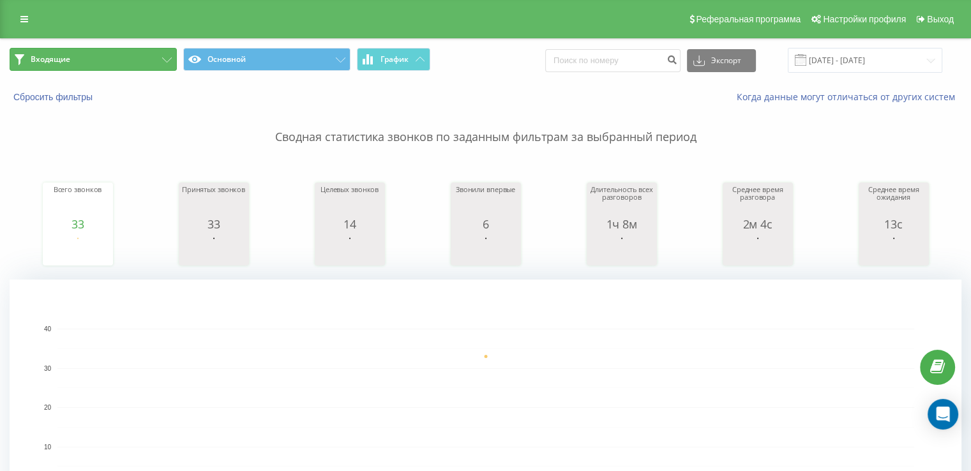
click at [91, 54] on button "Входящие" at bounding box center [93, 59] width 167 height 23
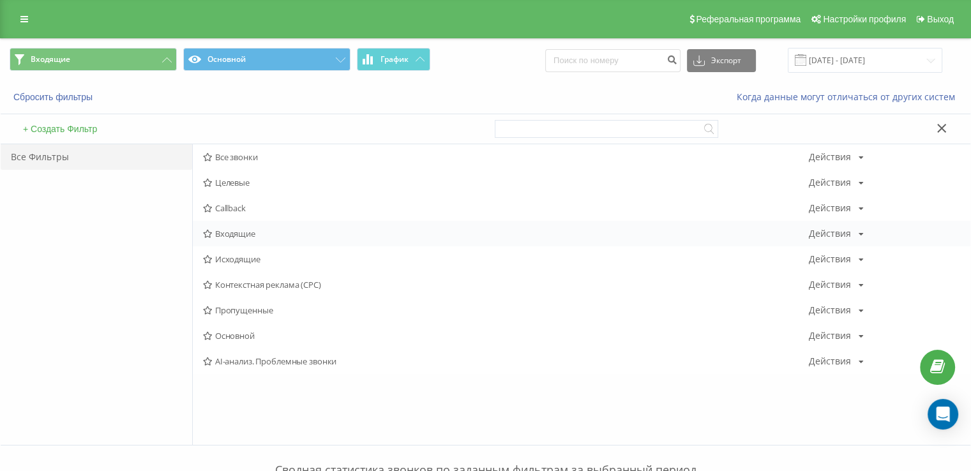
click at [264, 231] on span "Входящие" at bounding box center [506, 233] width 606 height 9
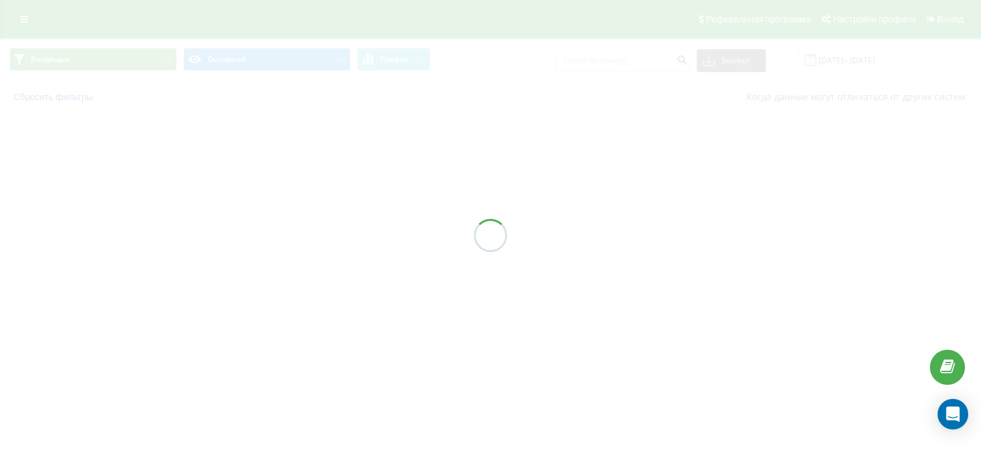
click at [264, 231] on div at bounding box center [490, 235] width 981 height 471
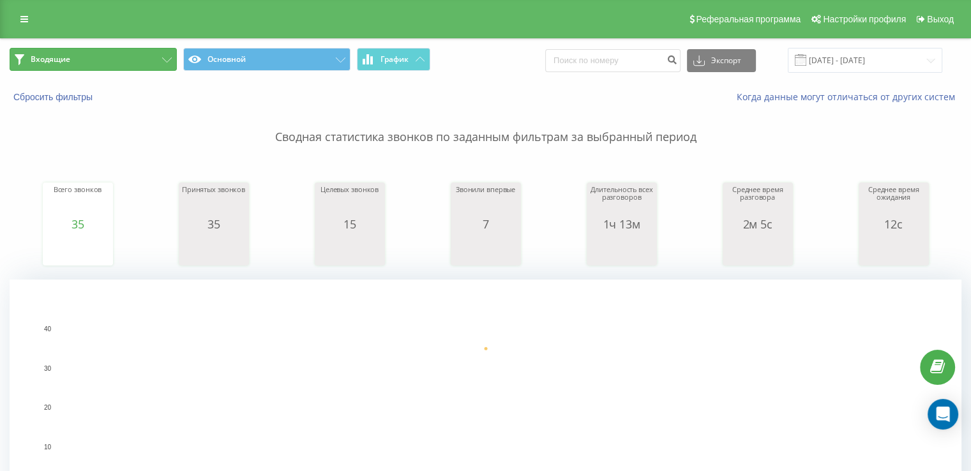
drag, startPoint x: 98, startPoint y: 62, endPoint x: 119, endPoint y: 77, distance: 26.1
click at [98, 60] on button "Входящие" at bounding box center [93, 59] width 167 height 23
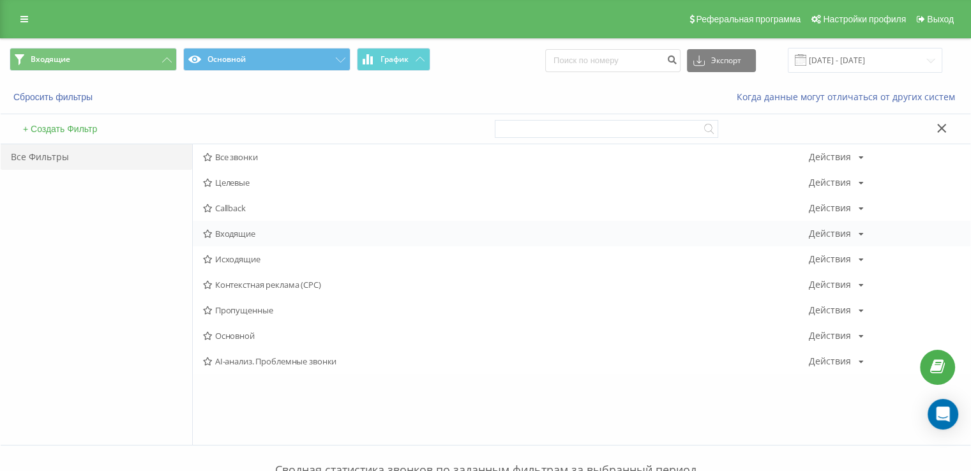
click at [258, 244] on div "Входящие Действия Редактировать Копировать Удалить По умолчанию Поделиться" at bounding box center [582, 234] width 778 height 26
click at [258, 256] on span "Исходящие" at bounding box center [506, 259] width 606 height 9
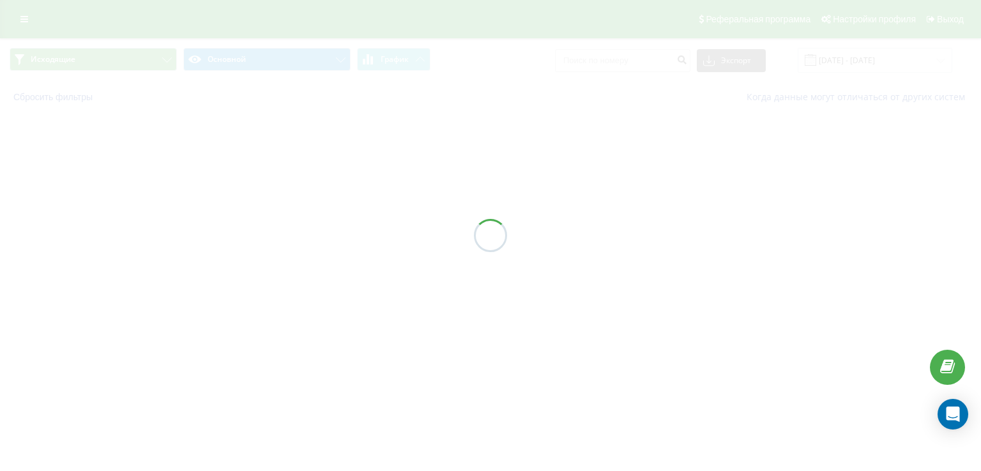
click at [258, 258] on div at bounding box center [490, 235] width 981 height 471
click at [258, 259] on div at bounding box center [490, 235] width 981 height 471
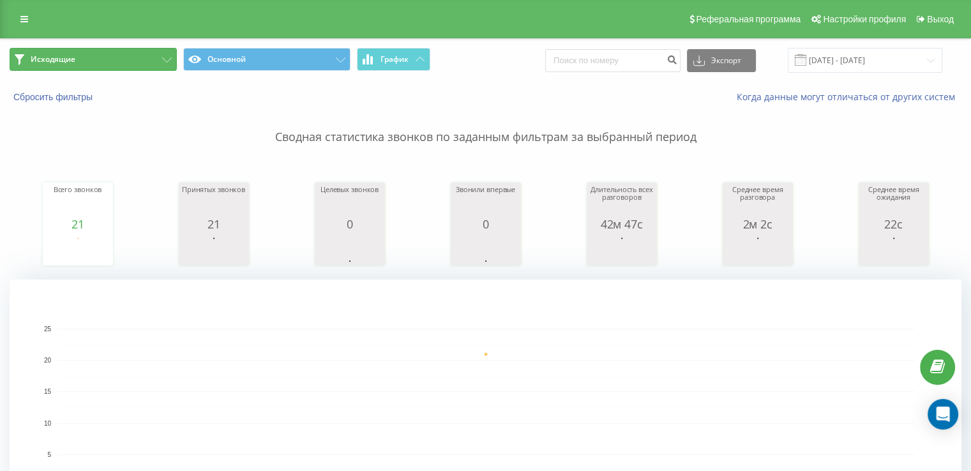
click at [123, 61] on button "Исходящие" at bounding box center [93, 59] width 167 height 23
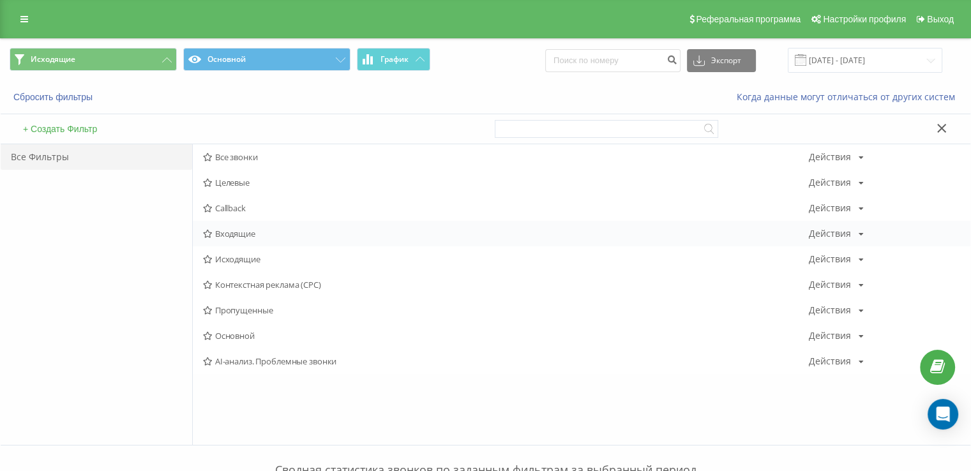
click at [289, 226] on div "Входящие Действия Редактировать Копировать Удалить По умолчанию Поделиться" at bounding box center [582, 234] width 778 height 26
click at [289, 233] on span "Входящие" at bounding box center [506, 233] width 606 height 9
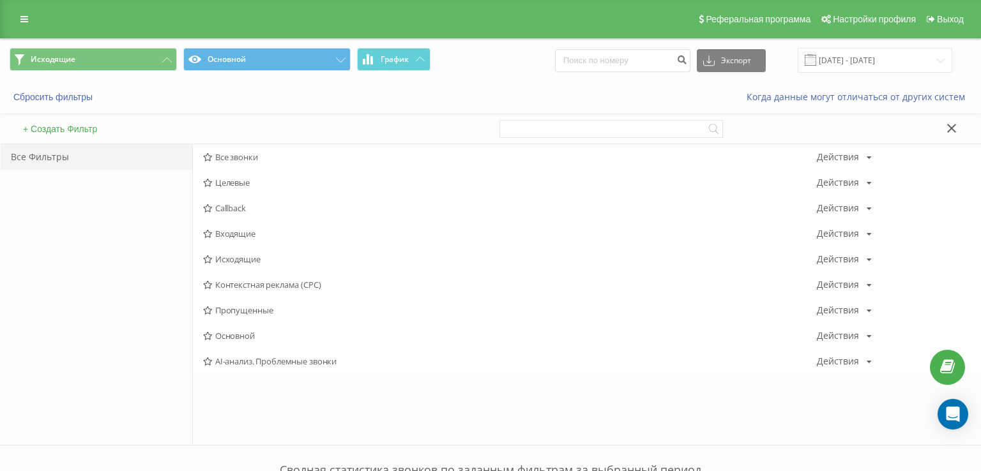
click at [0, 0] on div at bounding box center [0, 0] width 0 height 0
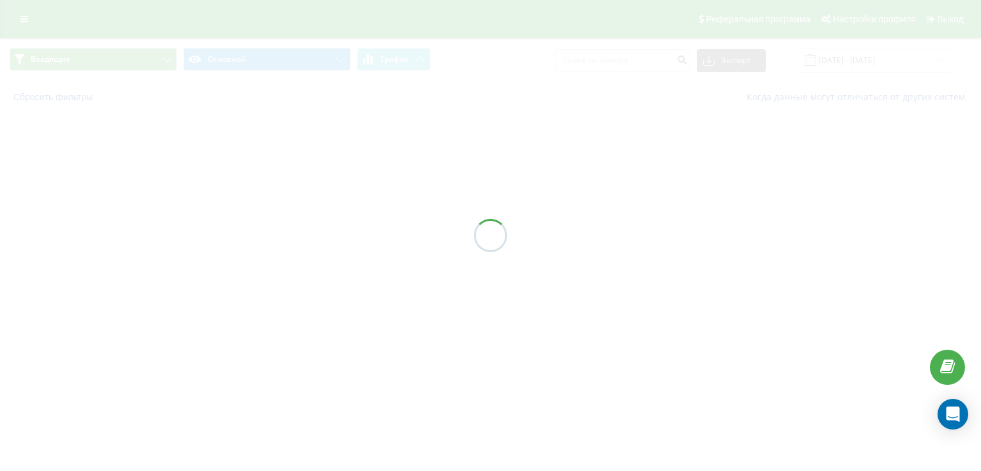
click at [289, 234] on div at bounding box center [490, 235] width 981 height 471
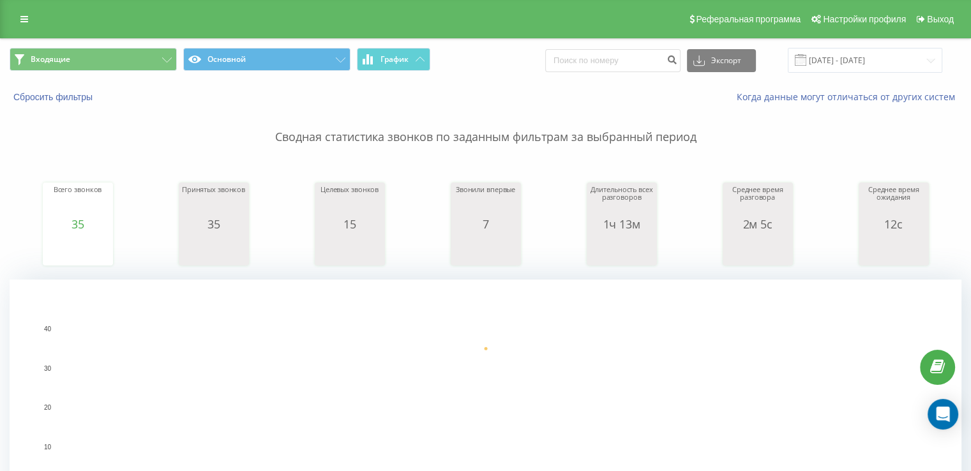
drag, startPoint x: 29, startPoint y: 179, endPoint x: 40, endPoint y: 144, distance: 36.0
click at [29, 178] on div "Всего звонков 35 date totalCalls [DATE] [PHONE_NUMBER][DATE] Принятых звонков 3…" at bounding box center [486, 212] width 952 height 110
click at [135, 64] on button "Входящие" at bounding box center [93, 59] width 167 height 23
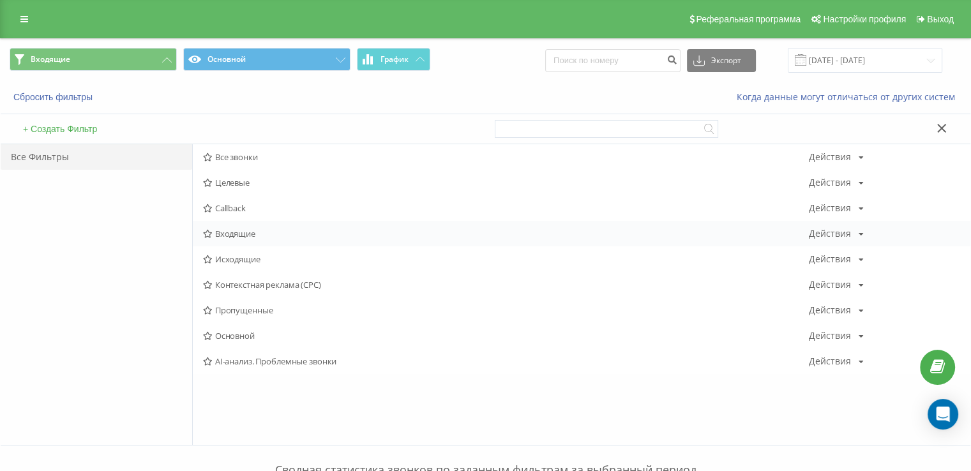
click at [236, 229] on span "Входящие" at bounding box center [506, 233] width 606 height 9
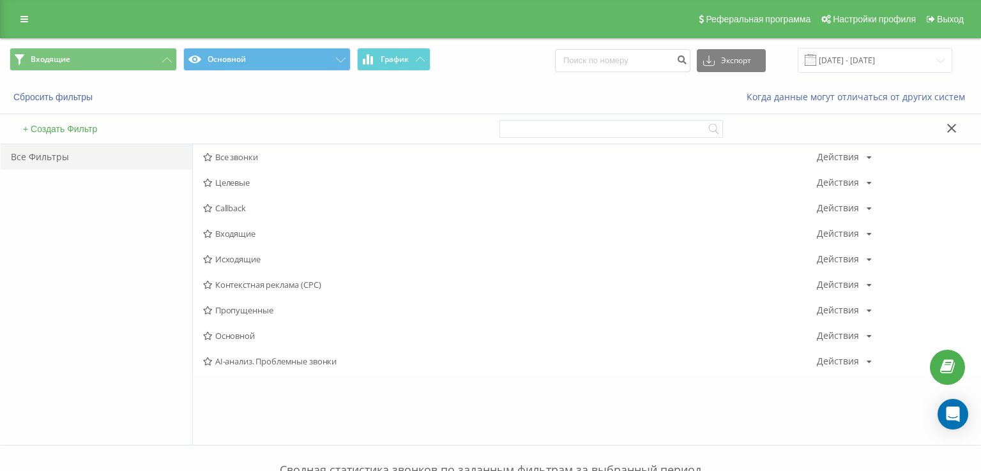
click at [0, 0] on div at bounding box center [0, 0] width 0 height 0
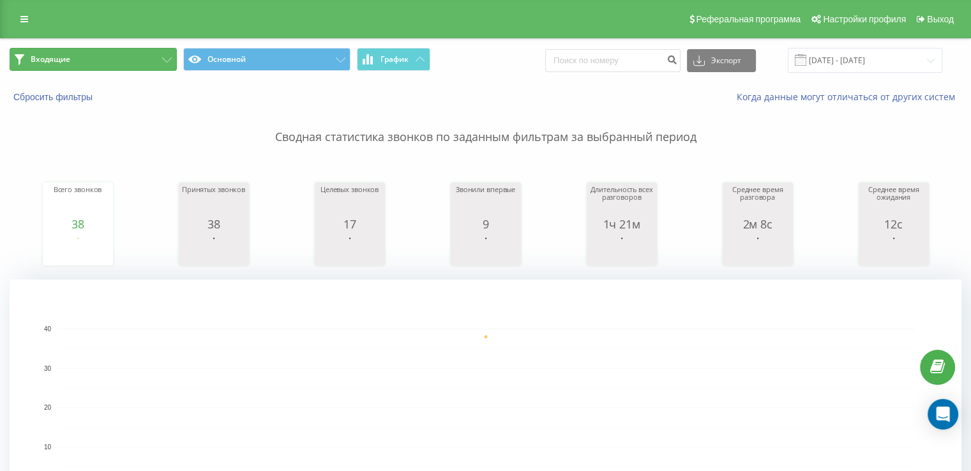
click at [84, 63] on button "Входящие" at bounding box center [93, 59] width 167 height 23
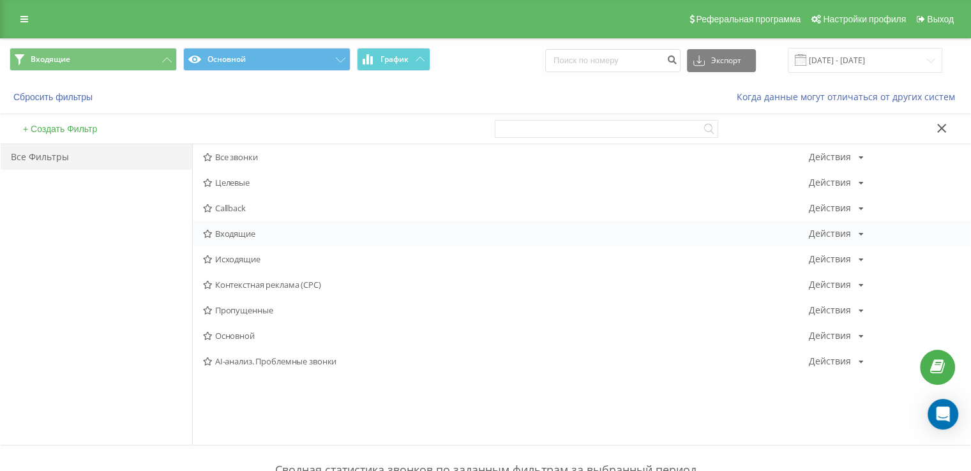
click at [235, 237] on span "Входящие" at bounding box center [506, 233] width 606 height 9
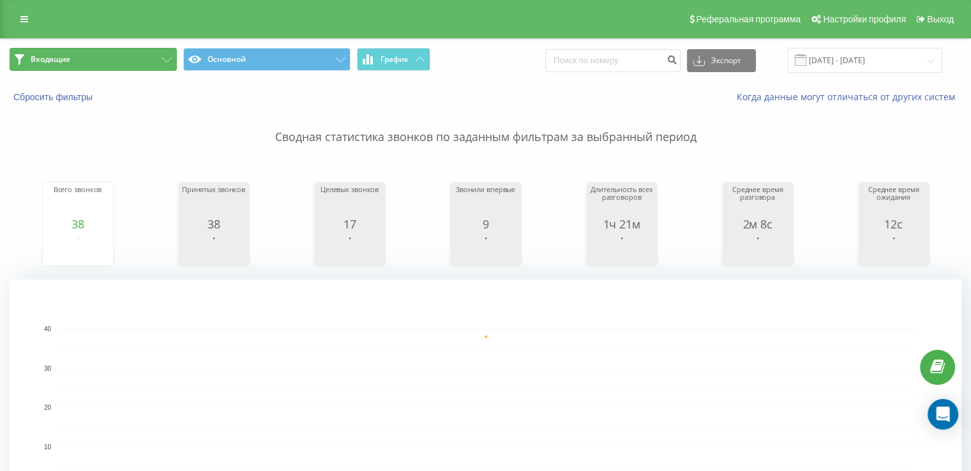
click at [131, 65] on button "Входящие" at bounding box center [93, 59] width 167 height 23
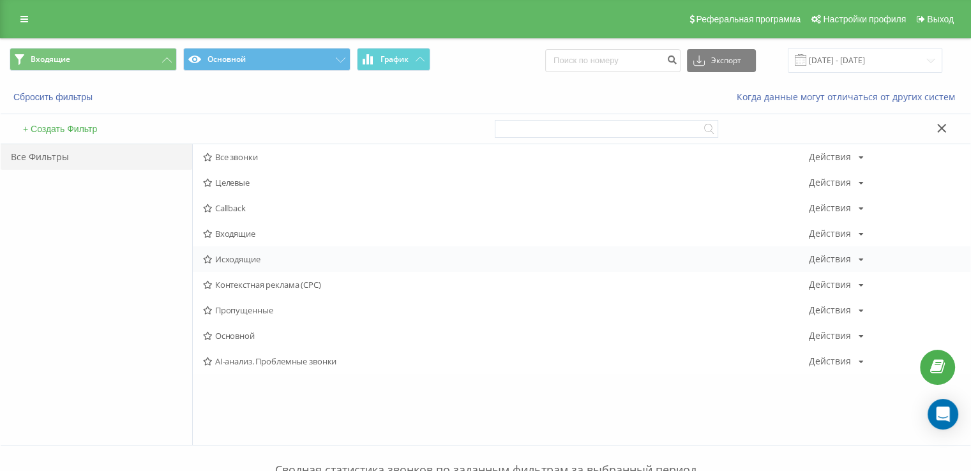
click at [250, 255] on span "Исходящие" at bounding box center [506, 259] width 606 height 9
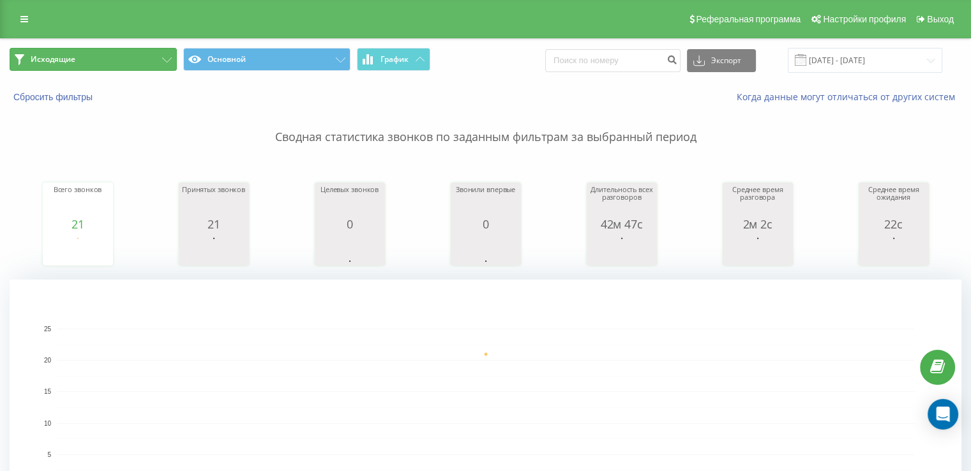
click at [103, 61] on button "Исходящие" at bounding box center [93, 59] width 167 height 23
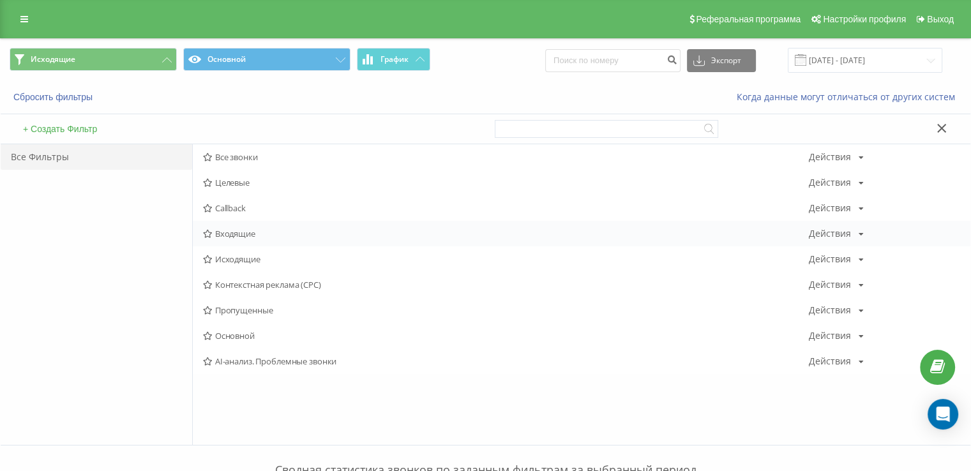
drag, startPoint x: 253, startPoint y: 241, endPoint x: 259, endPoint y: 236, distance: 8.1
click at [254, 241] on div "Входящие Действия Редактировать Копировать Удалить По умолчанию Поделиться" at bounding box center [582, 234] width 778 height 26
click at [259, 236] on span "Входящие" at bounding box center [506, 233] width 606 height 9
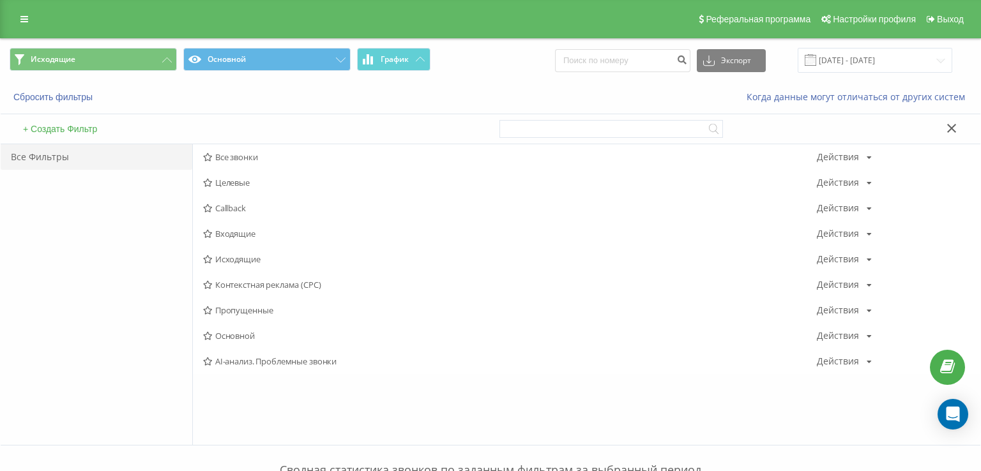
click at [0, 0] on div at bounding box center [0, 0] width 0 height 0
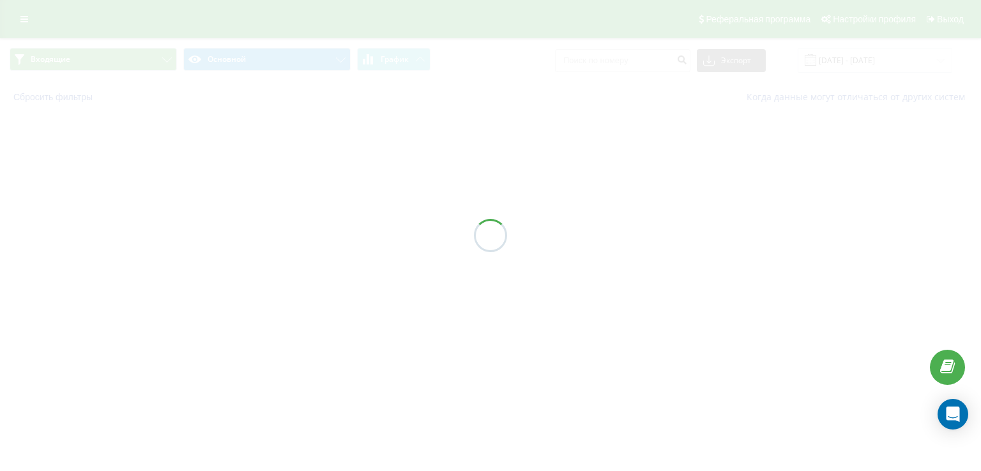
click at [260, 232] on div at bounding box center [490, 235] width 981 height 471
